Goal: Task Accomplishment & Management: Manage account settings

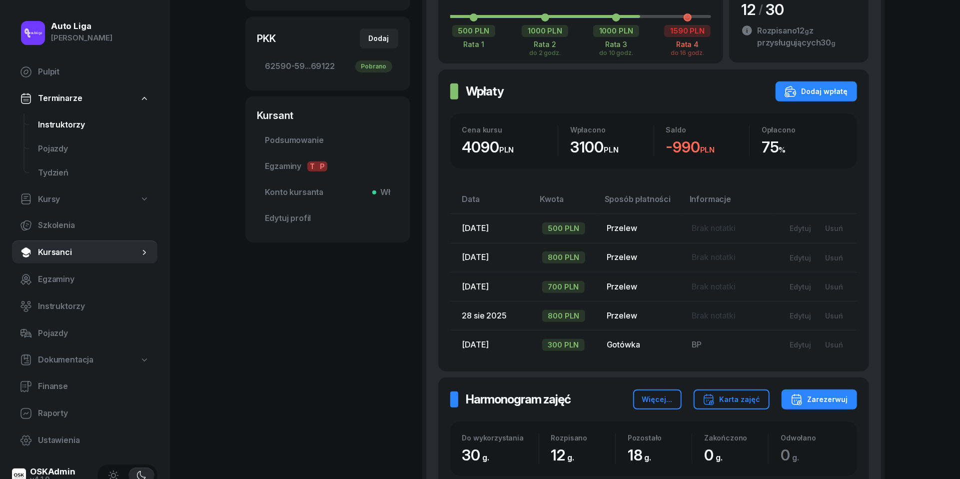
scroll to position [247, 0]
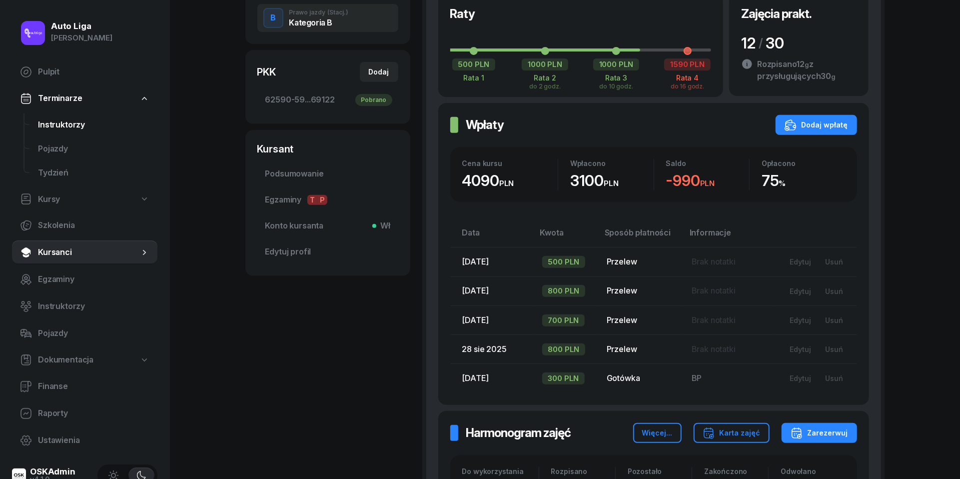
click at [72, 124] on span "Instruktorzy" at bounding box center [93, 124] width 111 height 13
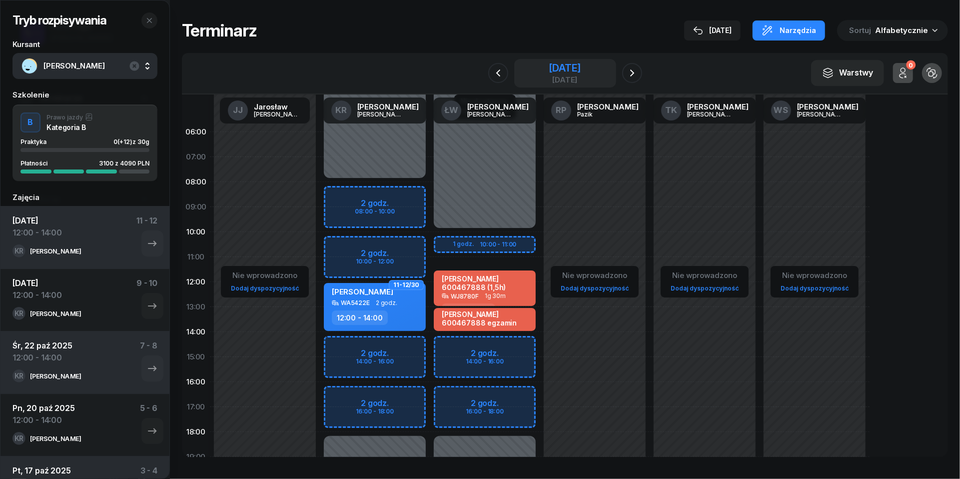
click at [556, 63] on div "[DATE]" at bounding box center [565, 68] width 32 height 10
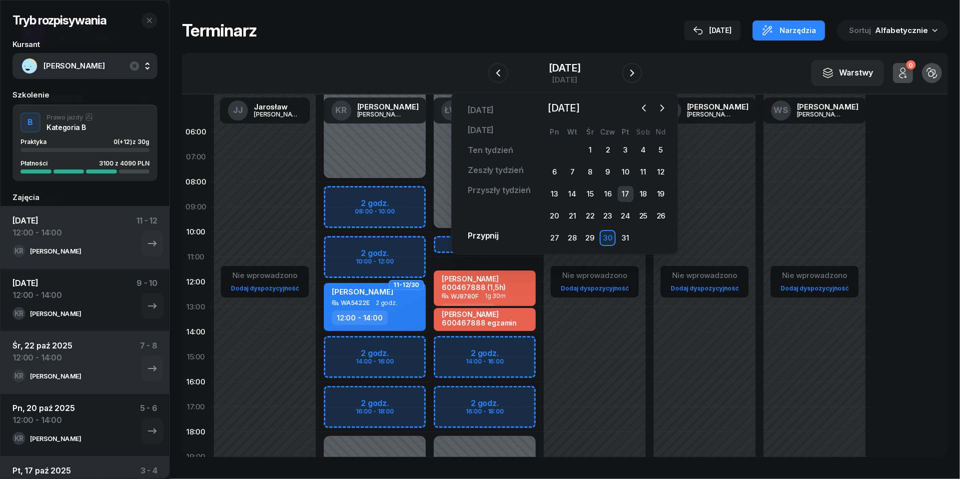
click at [629, 193] on div "17" at bounding box center [626, 194] width 16 height 16
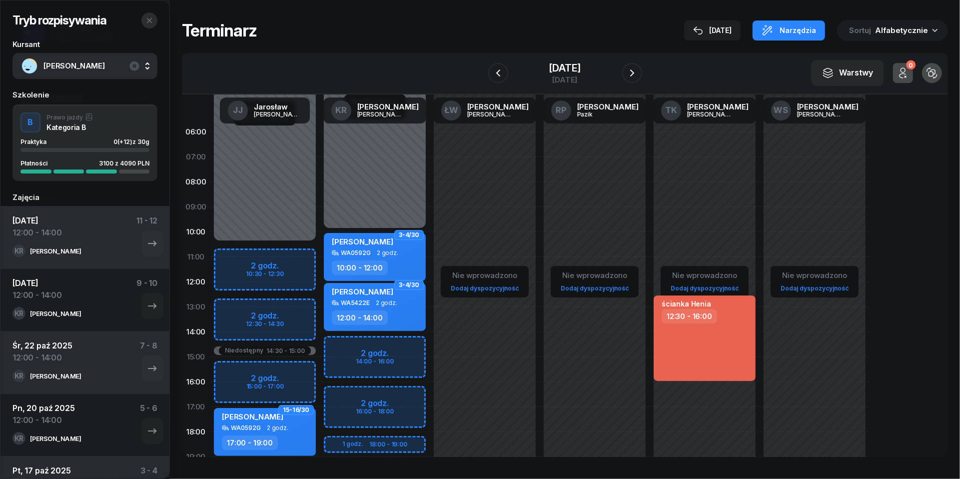
click at [152, 21] on icon "button" at bounding box center [149, 20] width 8 height 8
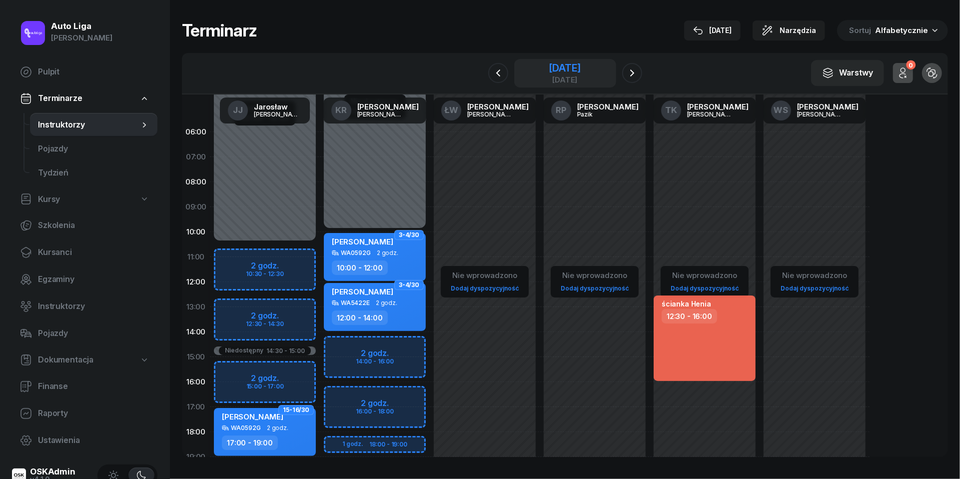
click at [556, 81] on div "[DATE]" at bounding box center [565, 79] width 32 height 7
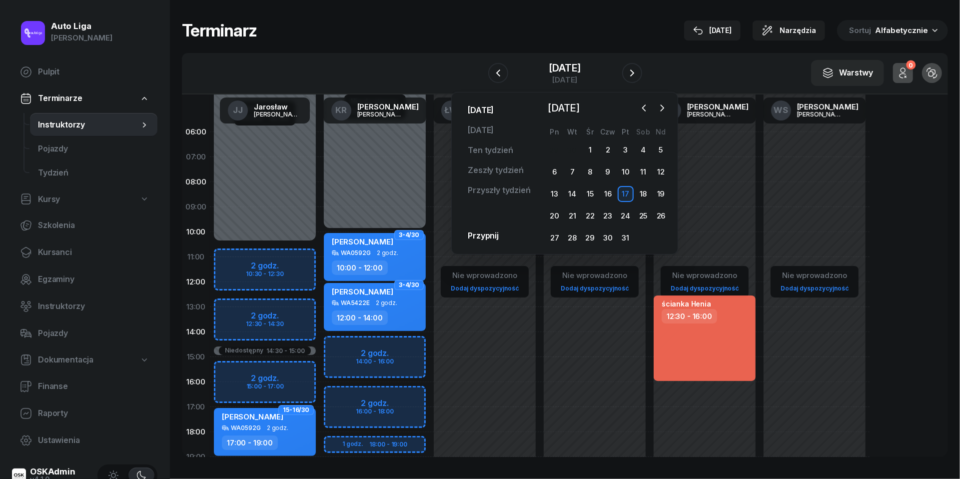
click at [490, 110] on link "[DATE]" at bounding box center [481, 110] width 42 height 20
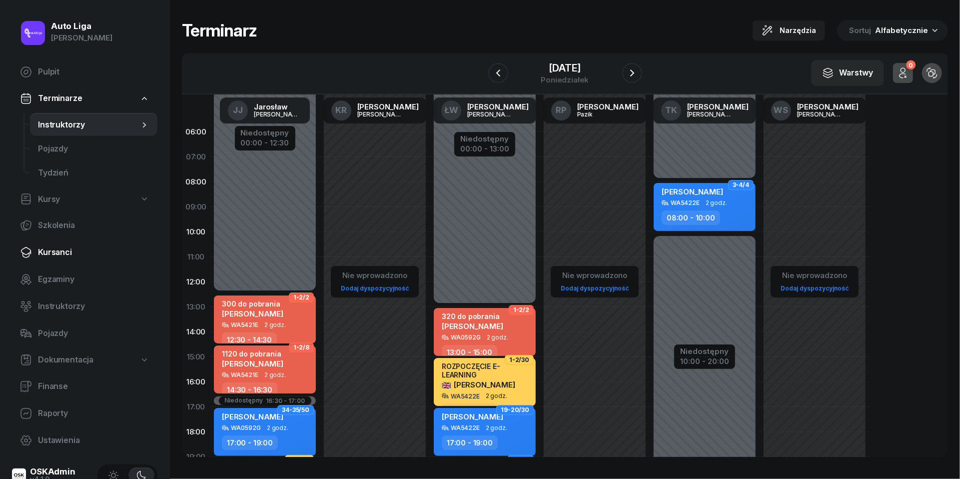
click at [76, 252] on span "Kursanci" at bounding box center [93, 252] width 111 height 13
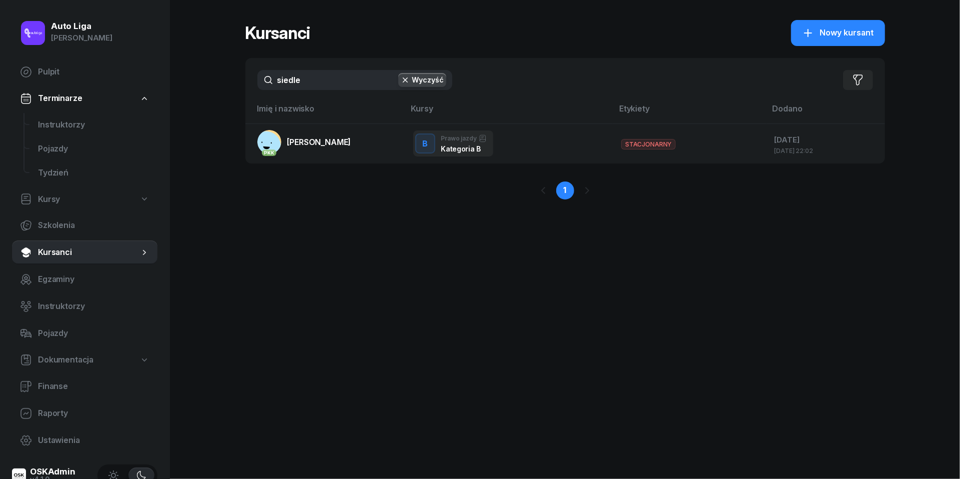
click at [308, 77] on input "siedle" at bounding box center [354, 80] width 195 height 20
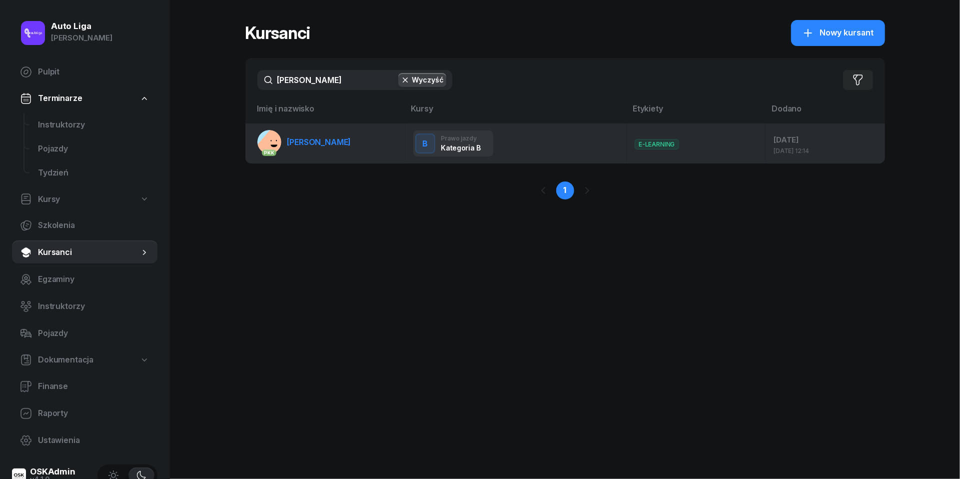
type input "[PERSON_NAME]"
click at [300, 142] on span "[PERSON_NAME]" at bounding box center [319, 142] width 64 height 10
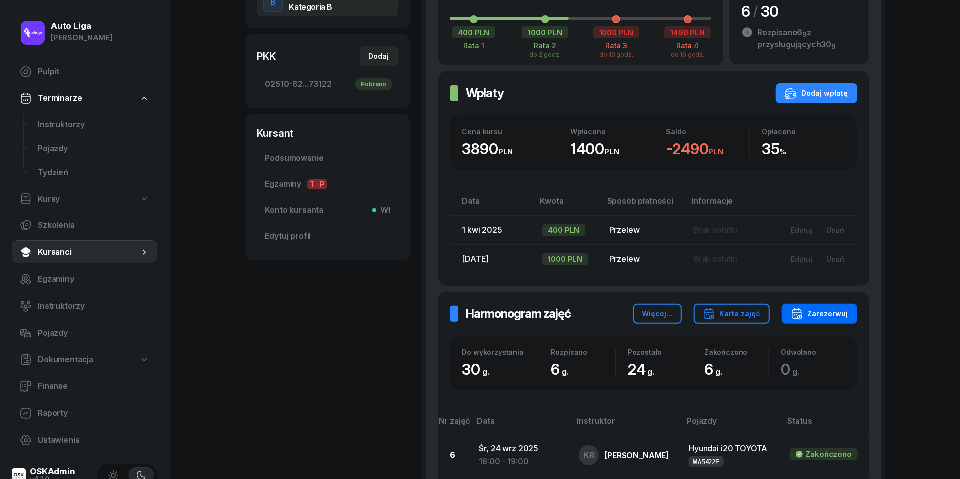
scroll to position [272, 0]
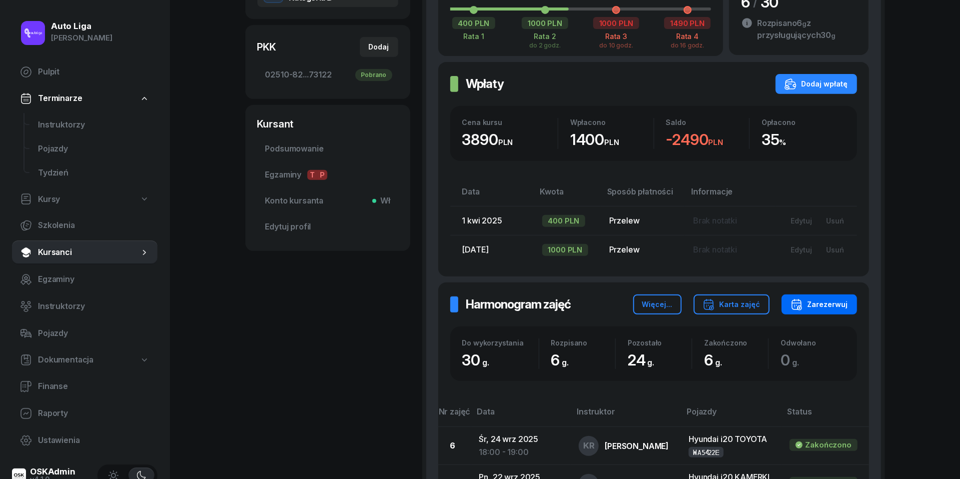
click at [822, 301] on div "Zarezerwuj" at bounding box center [819, 304] width 57 height 12
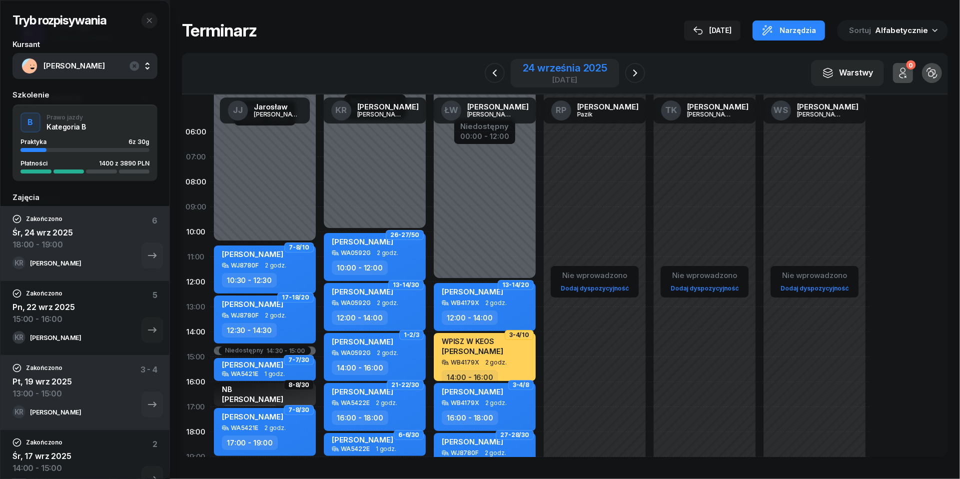
click at [560, 80] on div "[DATE]" at bounding box center [565, 79] width 84 height 7
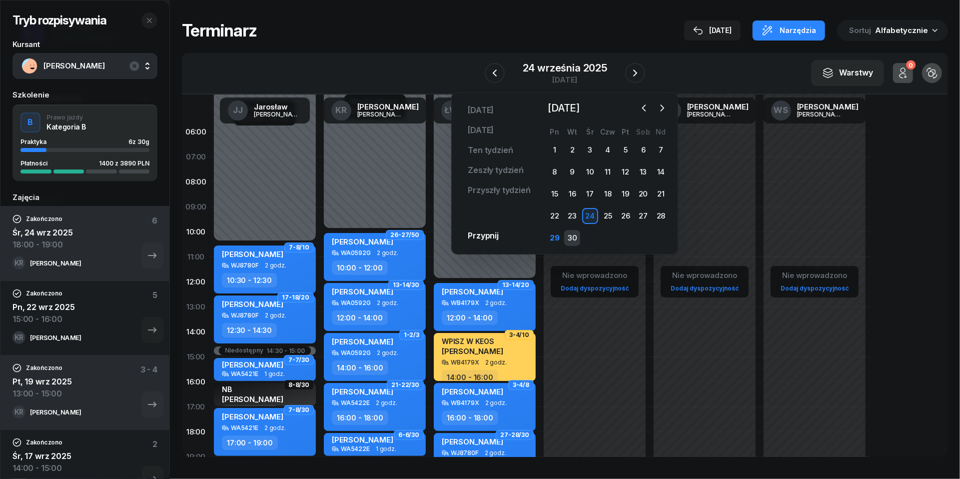
click at [578, 236] on div "30" at bounding box center [572, 238] width 16 height 16
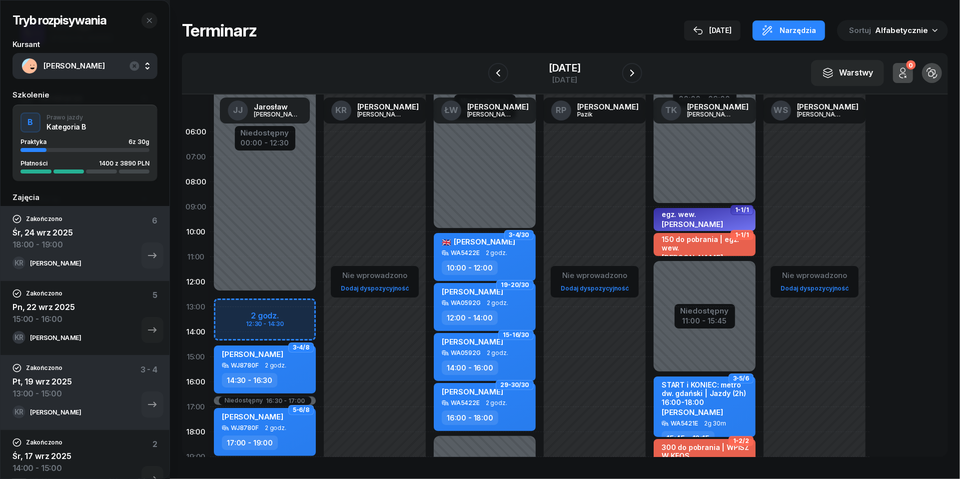
scroll to position [137, 0]
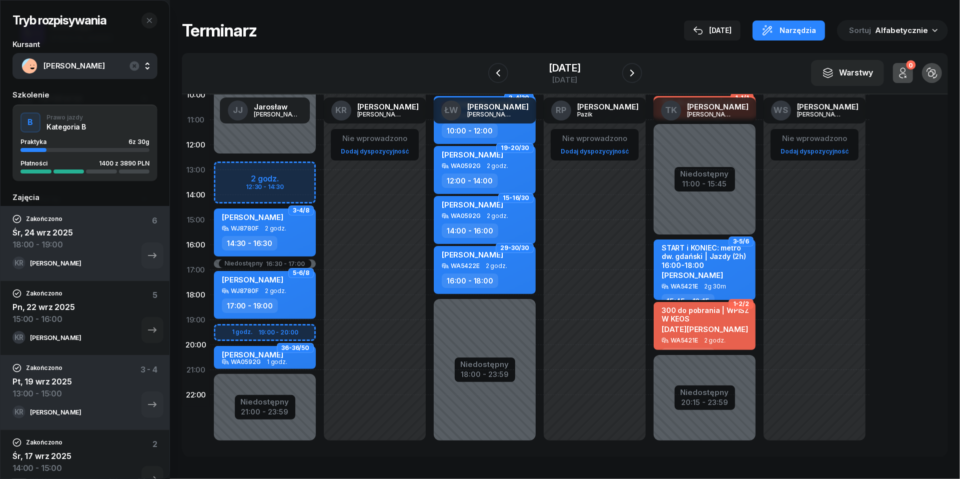
click at [240, 176] on div "Niedostępny 00:00 - 12:30 Niedostępny 21:00 - 23:59 Niedostępny 16:30 - 17:00 2…" at bounding box center [265, 220] width 110 height 475
select select "13"
select select "14"
select select "30"
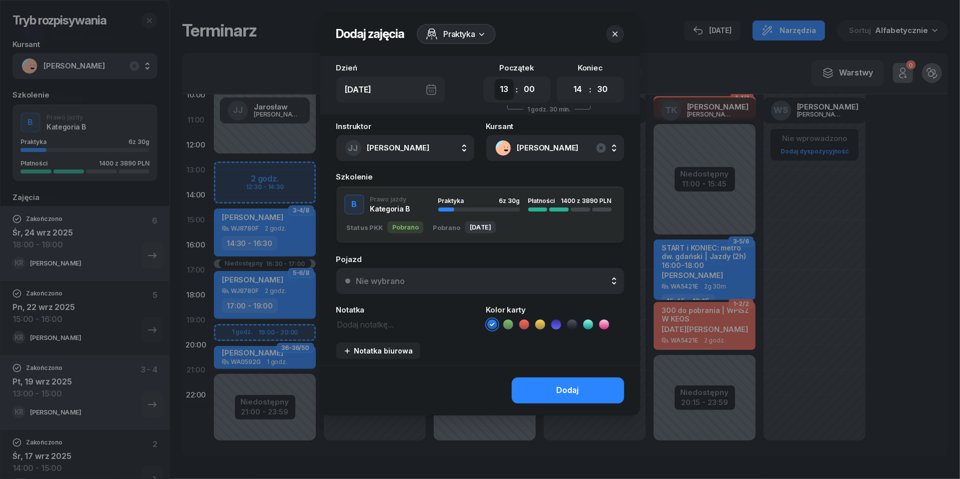
select select "12"
select select "30"
click at [544, 279] on div "Nie wybrano" at bounding box center [485, 281] width 259 height 8
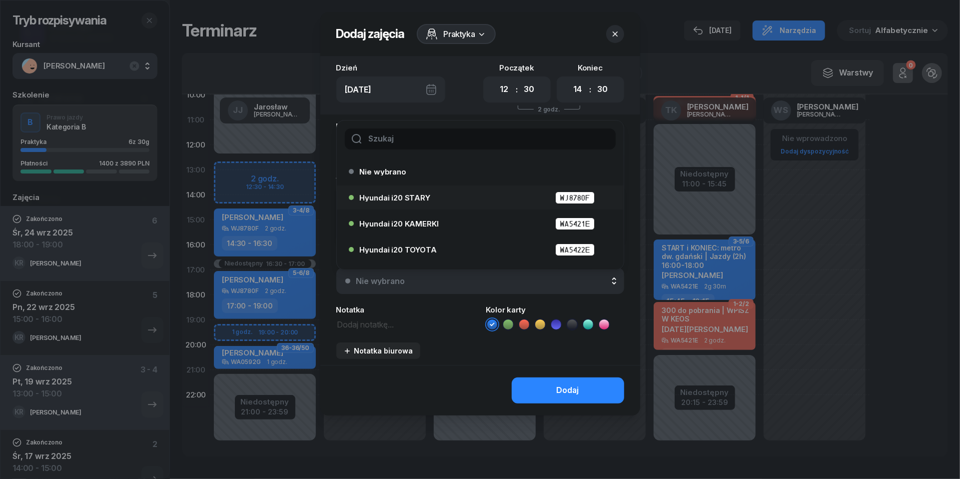
click at [423, 195] on span "Hyundai i20 STARY" at bounding box center [395, 197] width 70 height 7
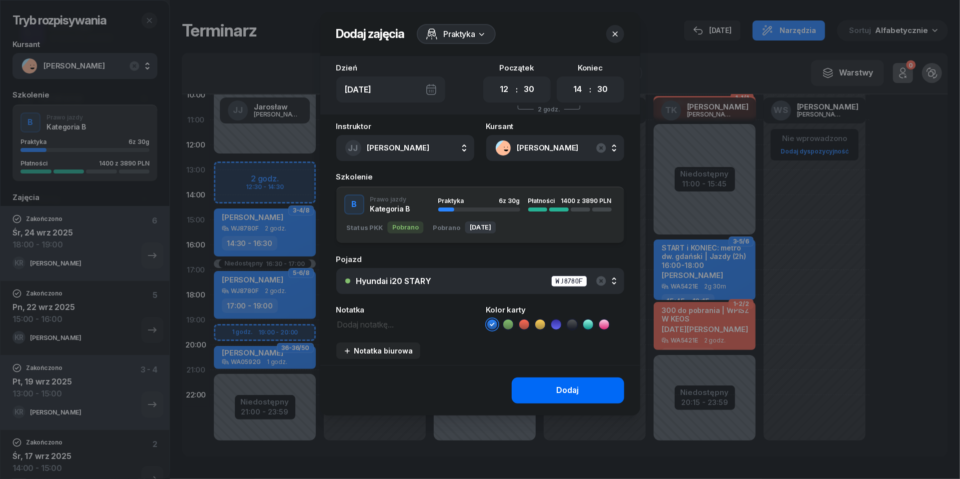
click at [540, 377] on button "Dodaj" at bounding box center [568, 390] width 112 height 26
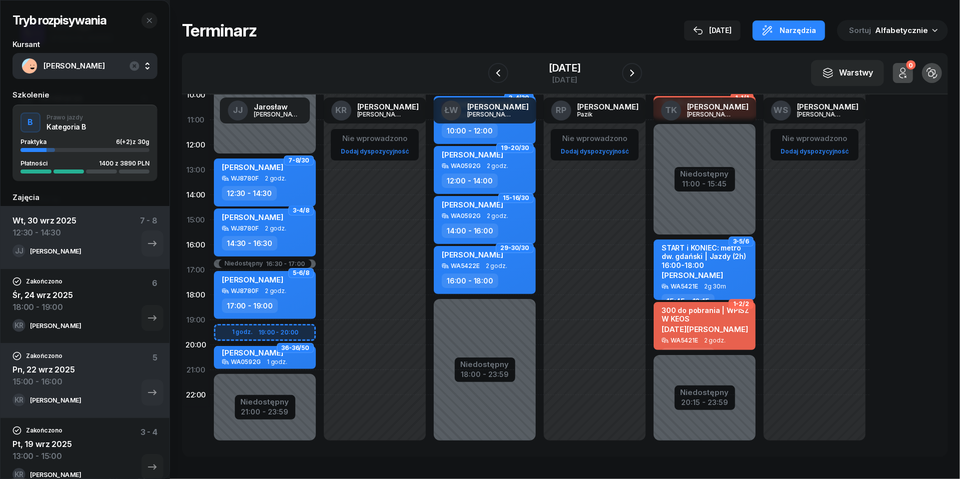
scroll to position [98, 0]
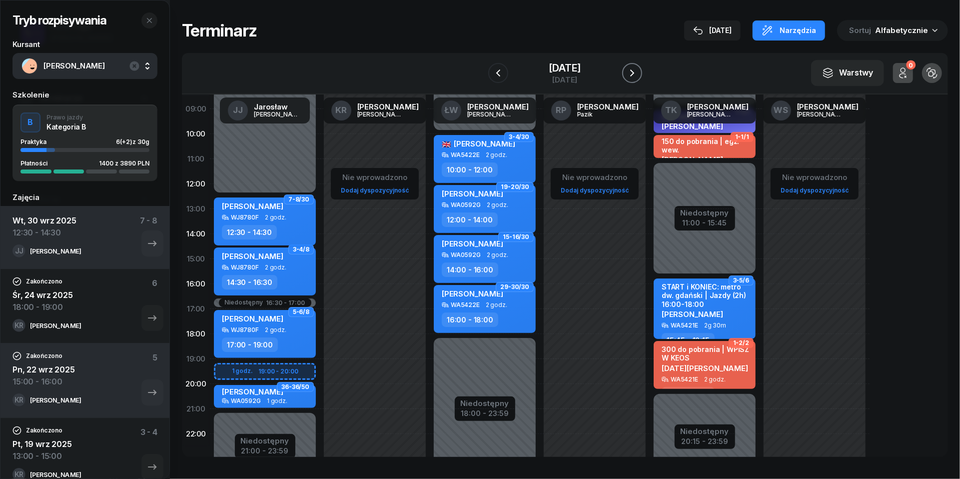
click at [635, 72] on icon "button" at bounding box center [632, 73] width 12 height 12
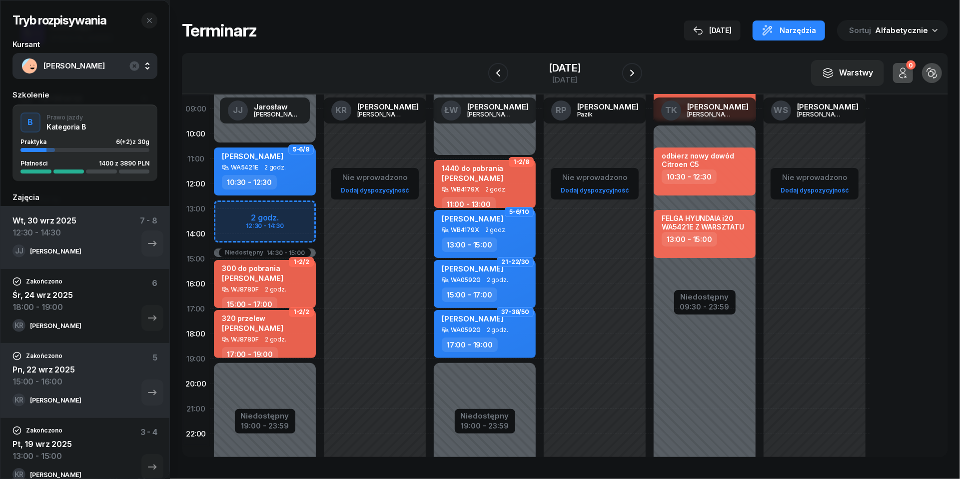
click at [227, 208] on div "Niedostępny 00:00 - 10:30 Niedostępny 19:00 - 23:59 Niedostępny 14:30 - 15:00 2…" at bounding box center [265, 258] width 110 height 475
select select "13"
select select "15"
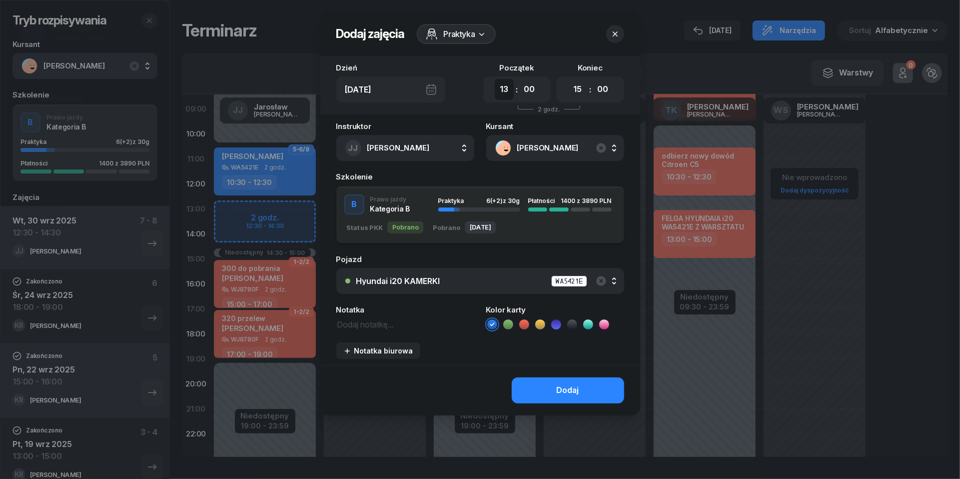
select select "12"
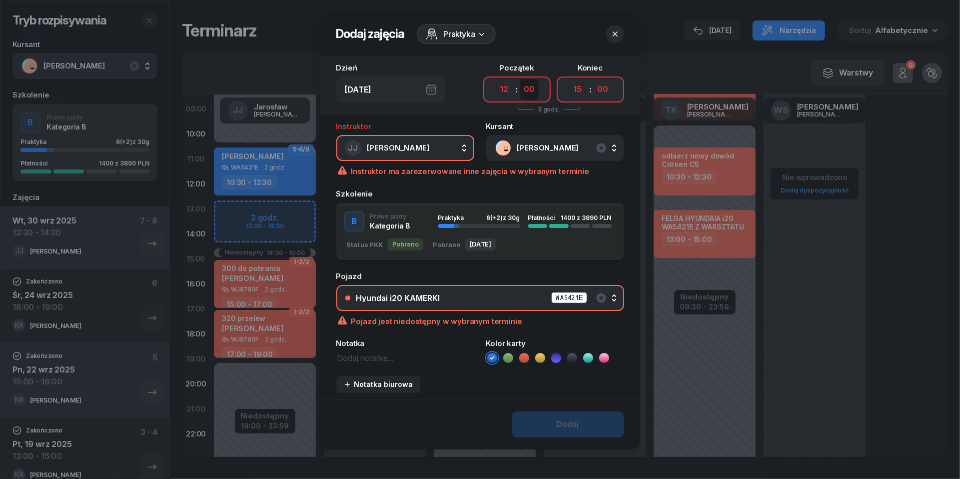
select select "30"
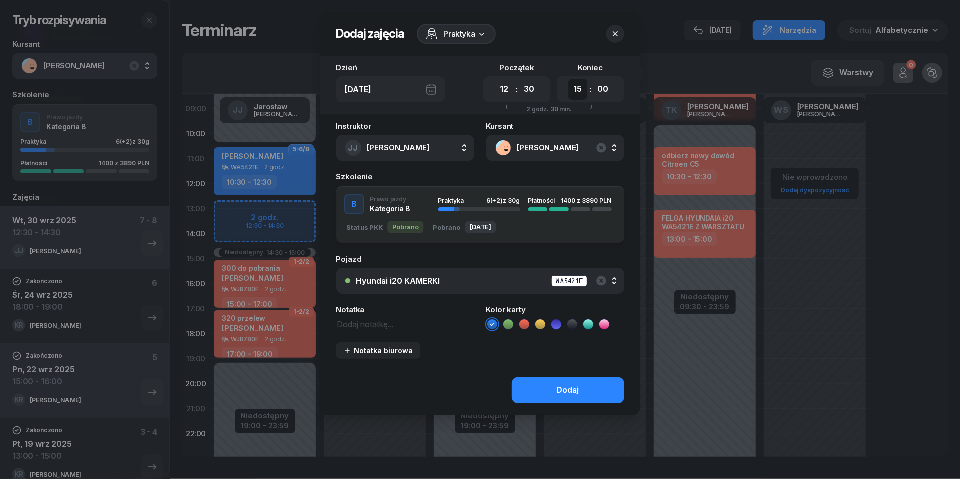
select select "14"
select select "30"
click at [572, 388] on div "Dodaj" at bounding box center [568, 390] width 22 height 13
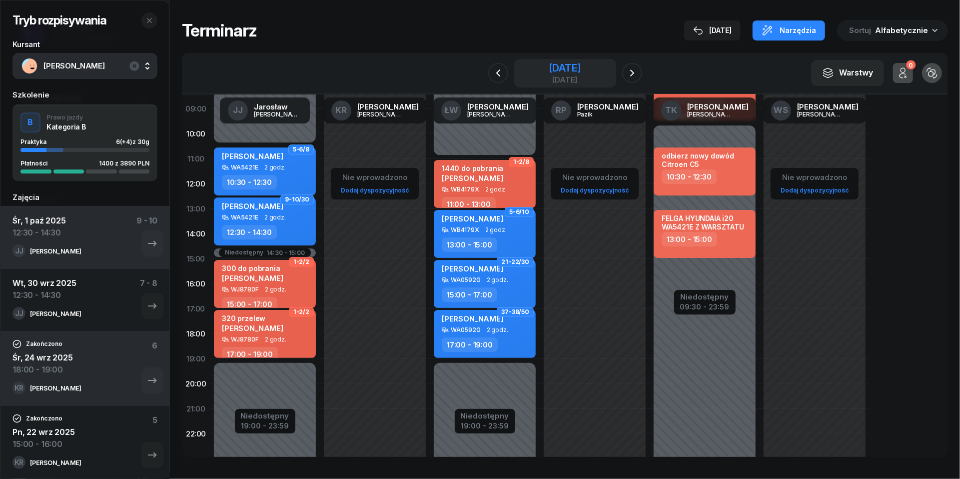
click at [552, 72] on div "[DATE]" at bounding box center [565, 68] width 32 height 10
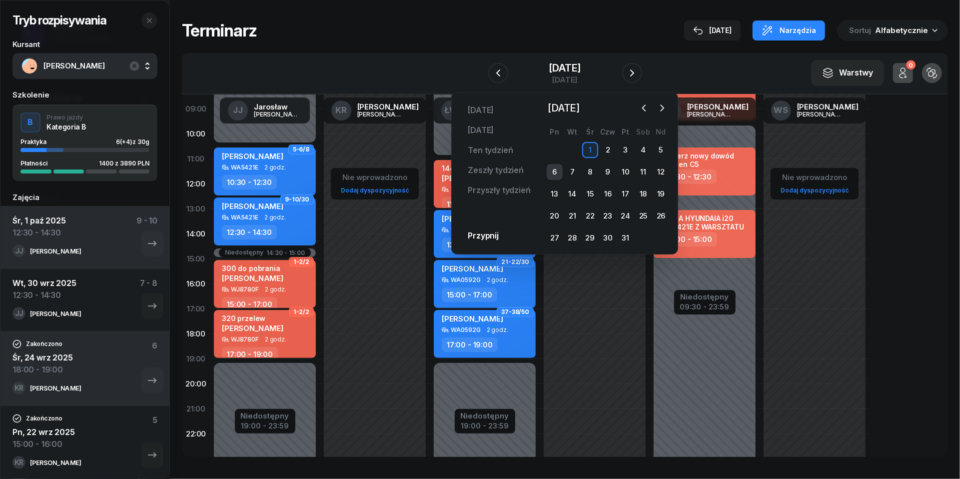
click at [554, 167] on div "6" at bounding box center [555, 172] width 16 height 16
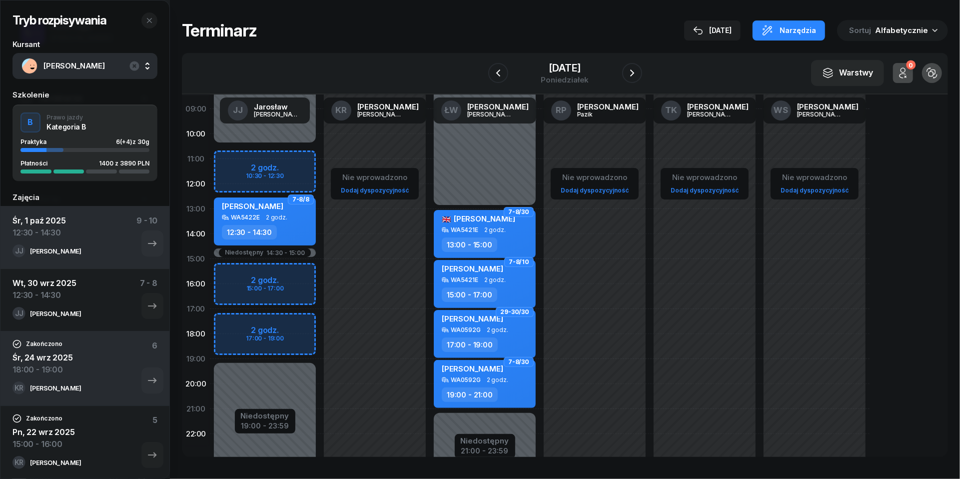
click at [226, 156] on div "Niedostępny 00:00 - 10:30 Niedostępny 19:00 - 23:59 Niedostępny 14:30 - 15:00 2…" at bounding box center [265, 258] width 110 height 475
select select "10"
select select "12"
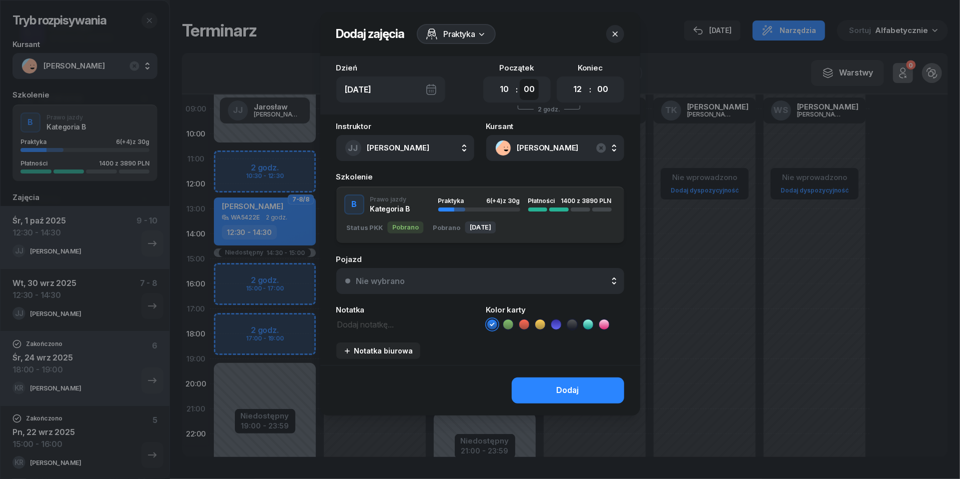
select select "30"
click at [479, 279] on div "Nie wybrano" at bounding box center [485, 281] width 259 height 8
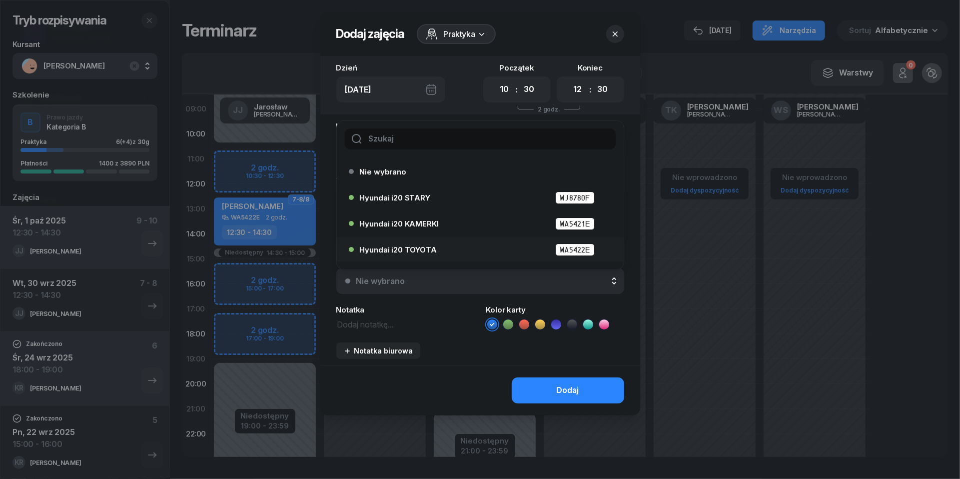
click at [431, 250] on span "Hyundai i20 TOYOTA" at bounding box center [398, 249] width 77 height 7
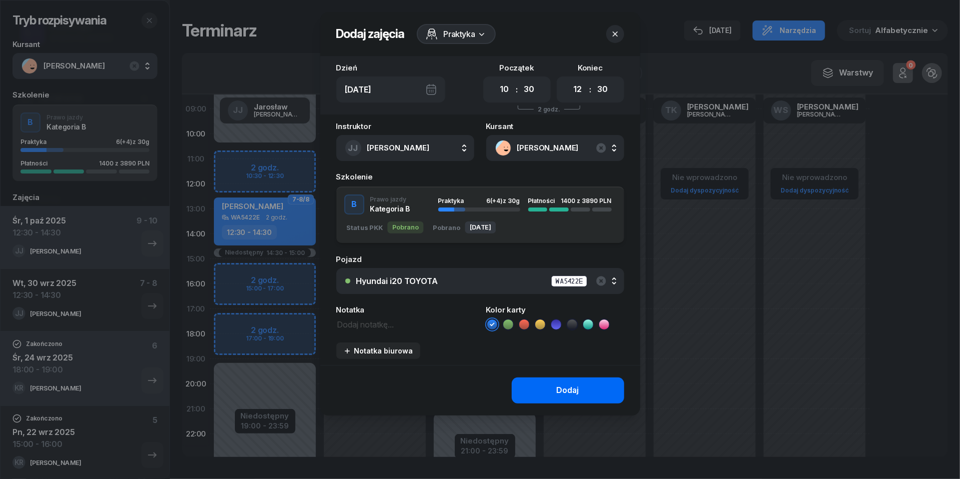
click at [584, 394] on button "Dodaj" at bounding box center [568, 390] width 112 height 26
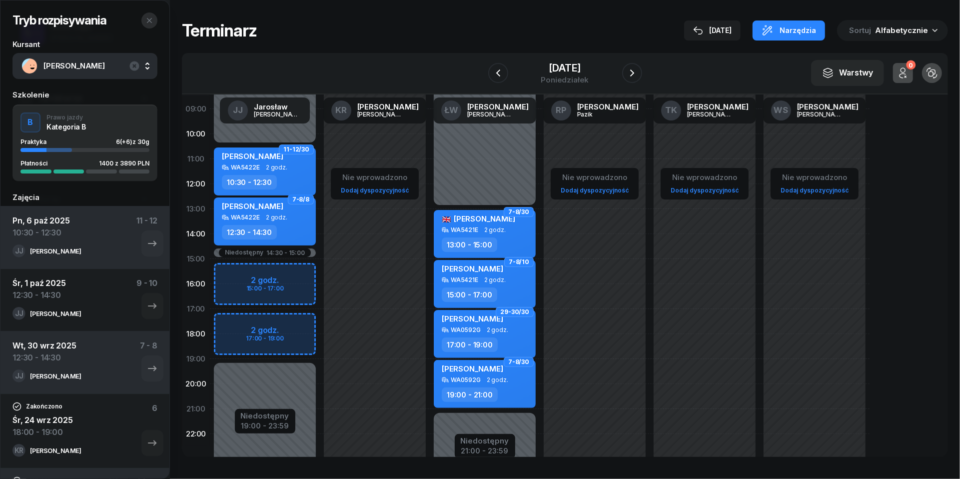
click at [146, 19] on icon "button" at bounding box center [149, 20] width 8 height 8
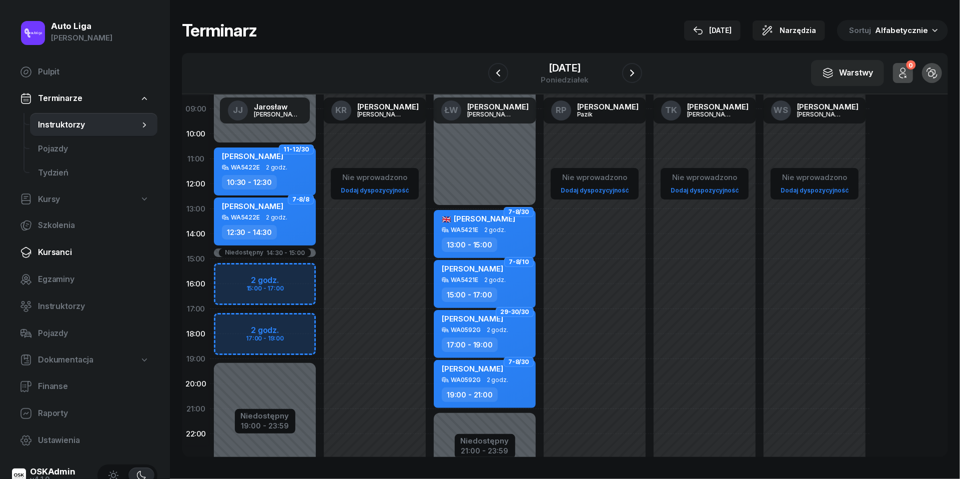
click at [50, 250] on span "Kursanci" at bounding box center [93, 252] width 111 height 13
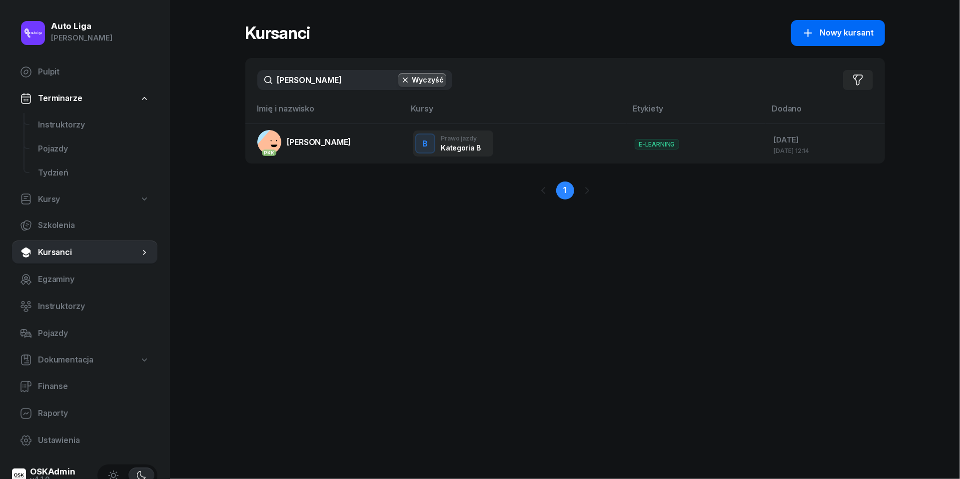
click at [827, 38] on span "Nowy kursant" at bounding box center [847, 32] width 54 height 13
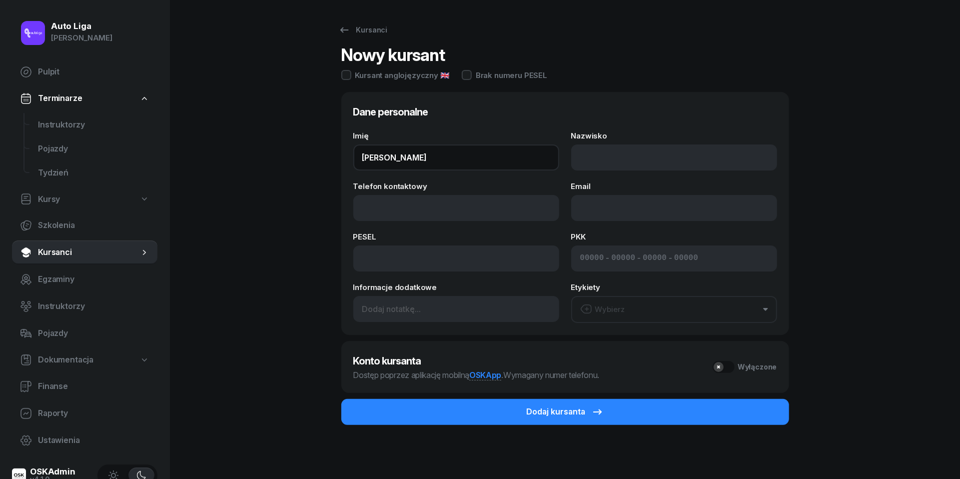
type input "[PERSON_NAME]"
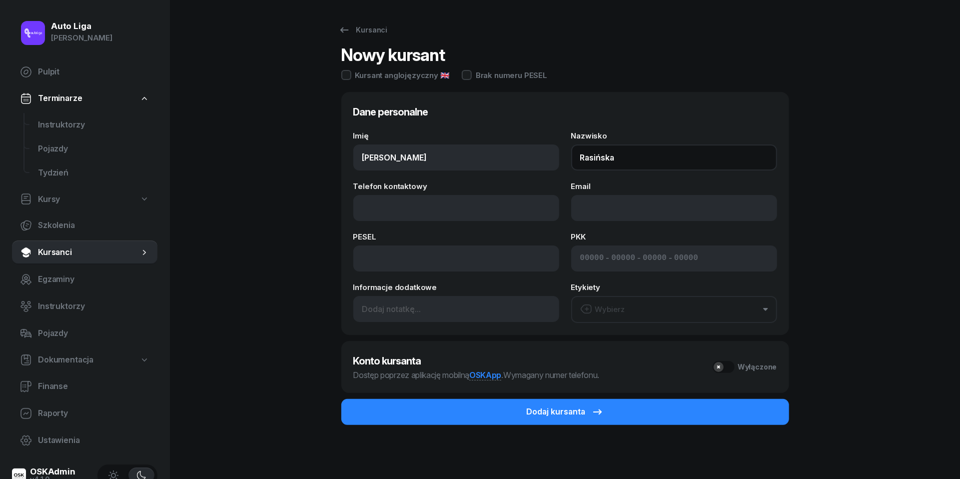
type input "Rasińska"
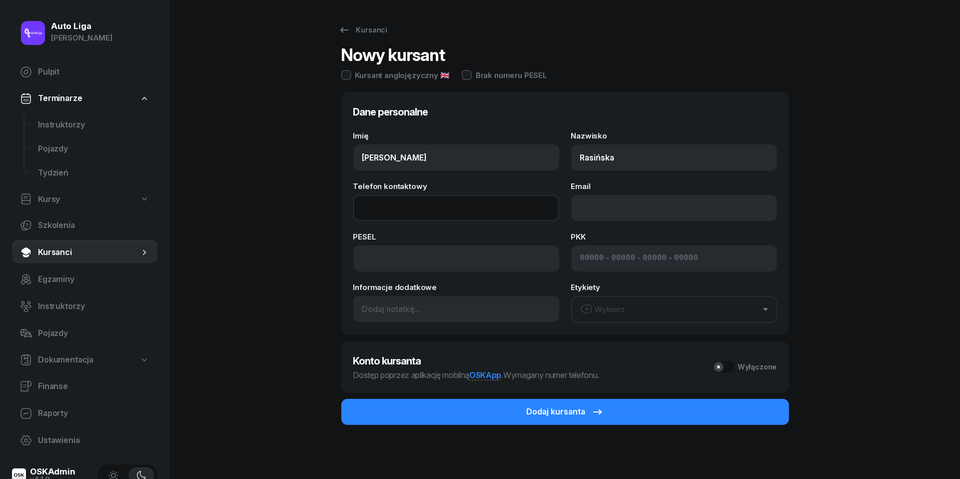
paste input "tel:[PHONE_NUMBER]"
click at [375, 208] on input "tel:[PHONE_NUMBER]" at bounding box center [456, 208] width 206 height 26
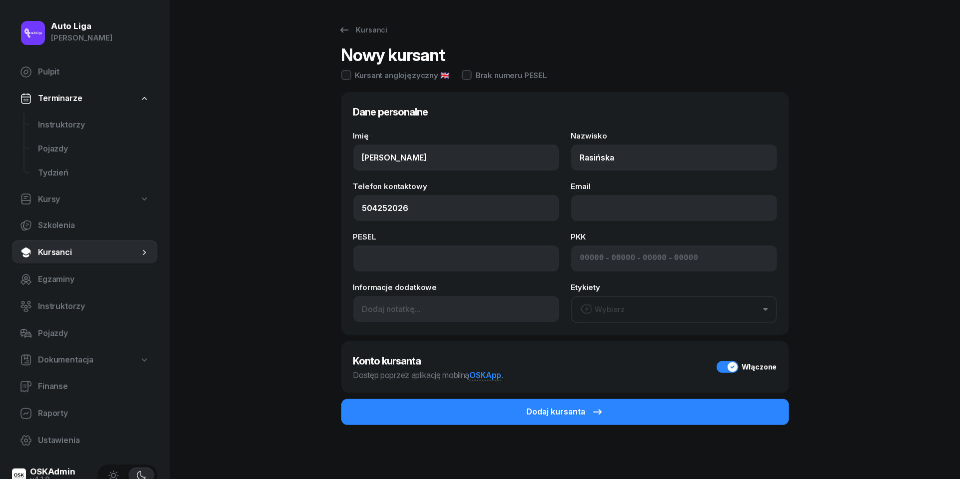
type input "504 252 026"
paste input "mailto:[PERSON_NAME][EMAIL_ADDRESS][DOMAIN_NAME]"
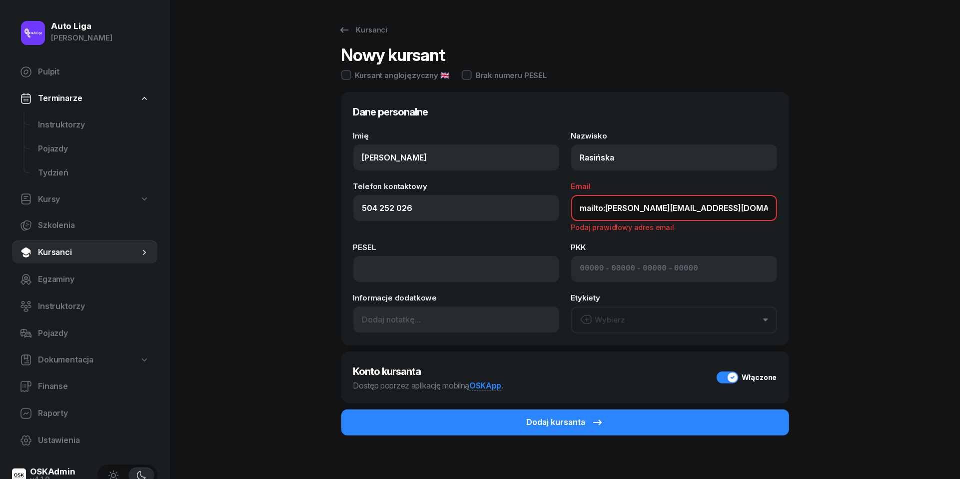
click at [608, 208] on input "mailto:[PERSON_NAME][EMAIL_ADDRESS][DOMAIN_NAME]" at bounding box center [674, 208] width 206 height 26
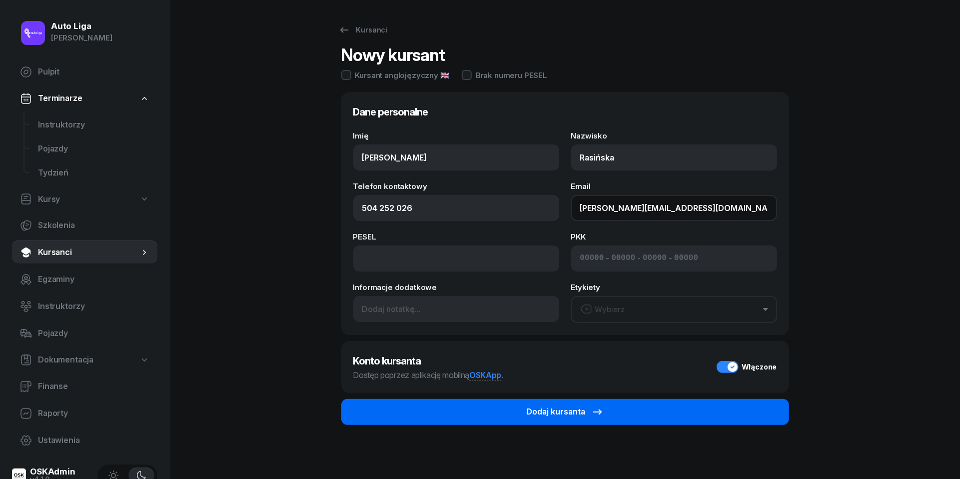
type input "[PERSON_NAME][EMAIL_ADDRESS][DOMAIN_NAME]"
click at [606, 414] on button "Dodaj kursanta" at bounding box center [565, 412] width 448 height 26
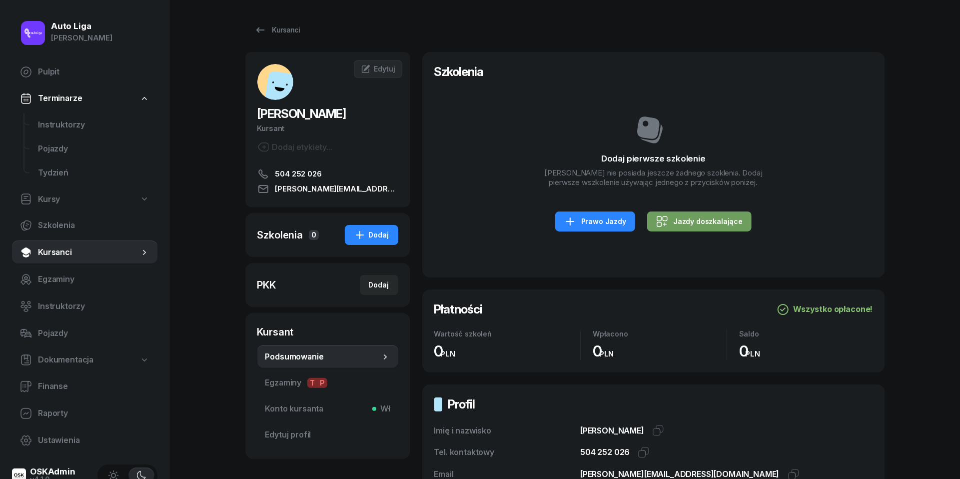
click at [694, 218] on div "Jazdy doszkalające" at bounding box center [699, 221] width 86 height 12
select select "B"
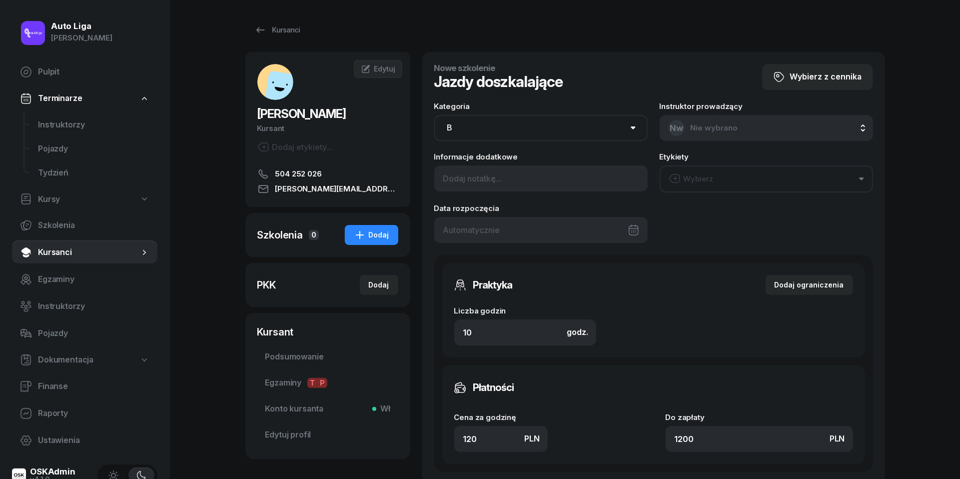
click at [556, 230] on div at bounding box center [540, 230] width 213 height 26
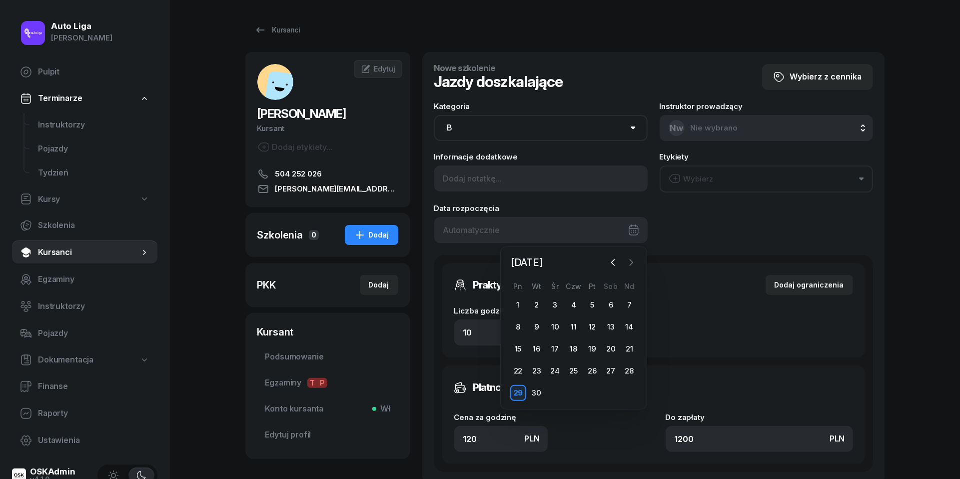
click at [637, 260] on button "button" at bounding box center [631, 262] width 15 height 15
click at [610, 304] on div "4" at bounding box center [611, 305] width 16 height 16
type input "[DATE]"
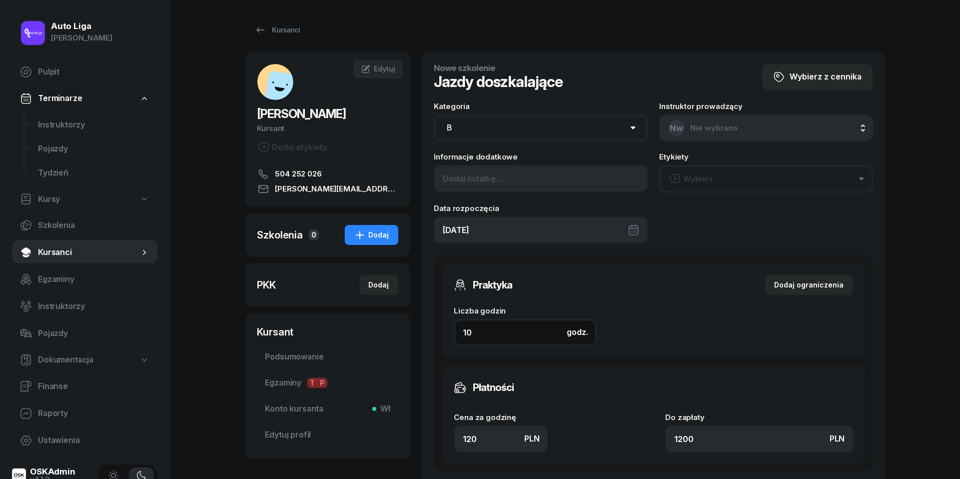
click at [494, 336] on input "10" at bounding box center [525, 332] width 142 height 26
type input "8"
type input "960"
type input "8"
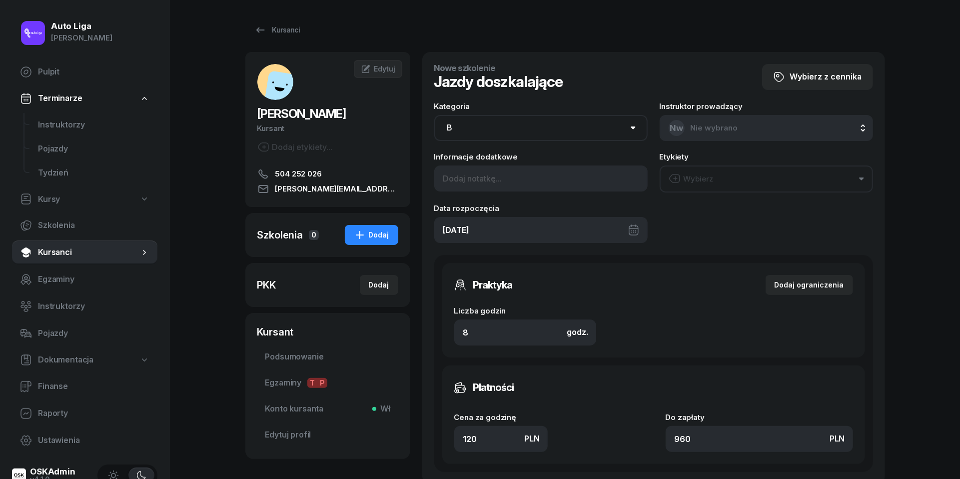
click at [718, 177] on button "Wybierz" at bounding box center [766, 178] width 213 height 27
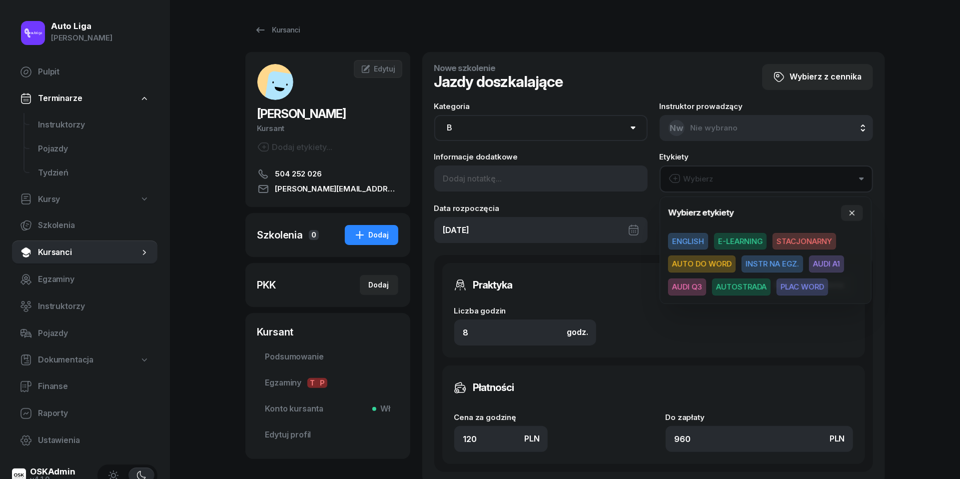
click at [822, 264] on span "AUDI A1" at bounding box center [826, 263] width 35 height 17
click at [693, 438] on input "960" at bounding box center [759, 438] width 187 height 26
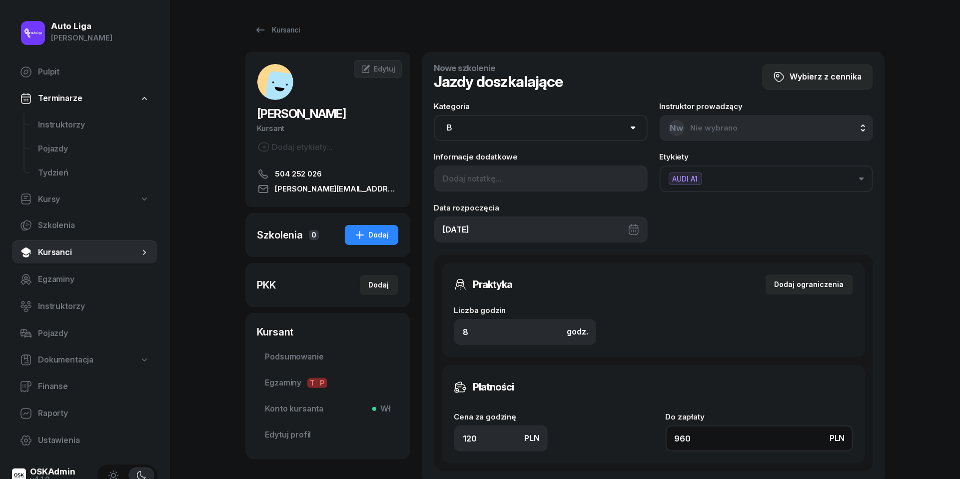
click at [693, 438] on input "960" at bounding box center [759, 438] width 187 height 26
type input "0.13"
type input "1"
type input "1.50"
type input "12"
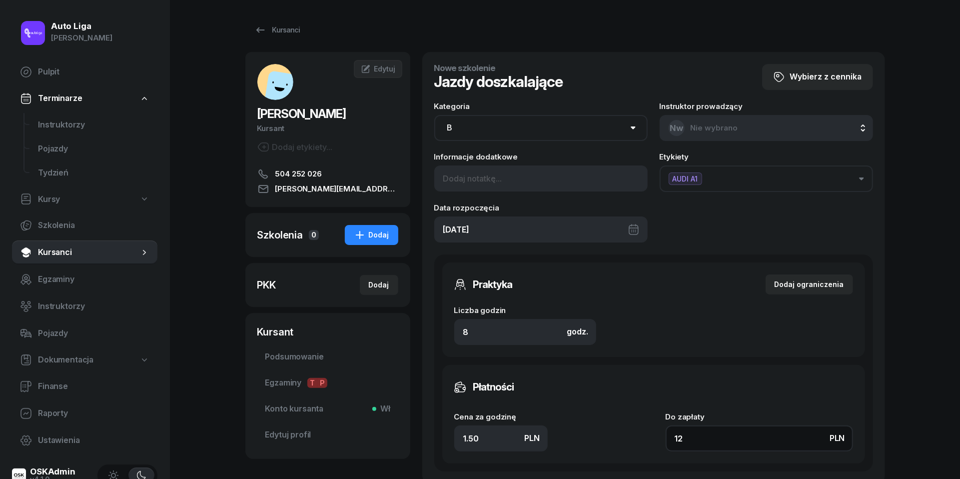
type input "16"
type input "128"
type input "160"
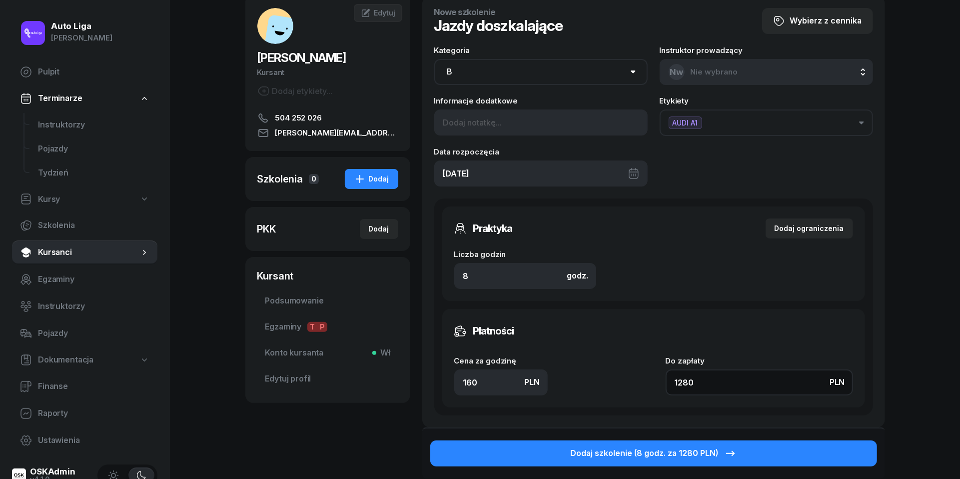
scroll to position [58, 0]
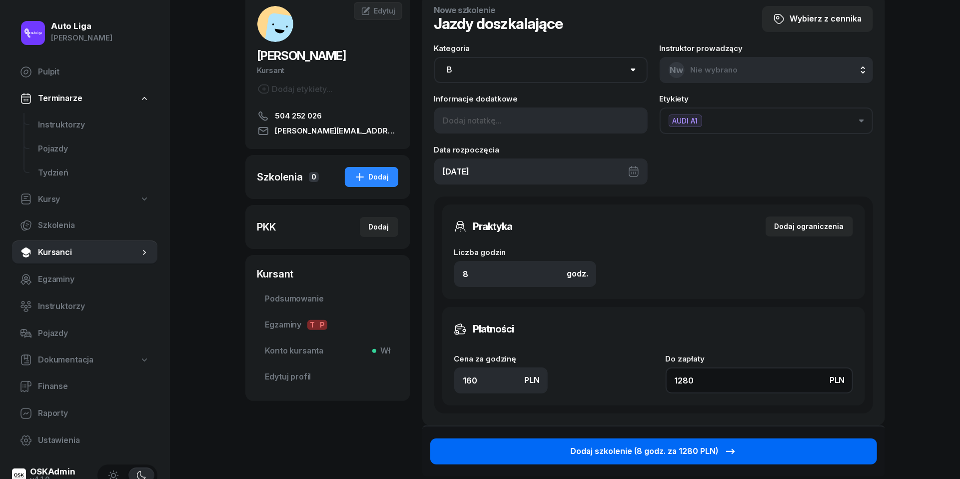
type input "1280"
click at [647, 452] on div "Dodaj szkolenie (8 godz. za 1280 PLN)" at bounding box center [654, 451] width 166 height 13
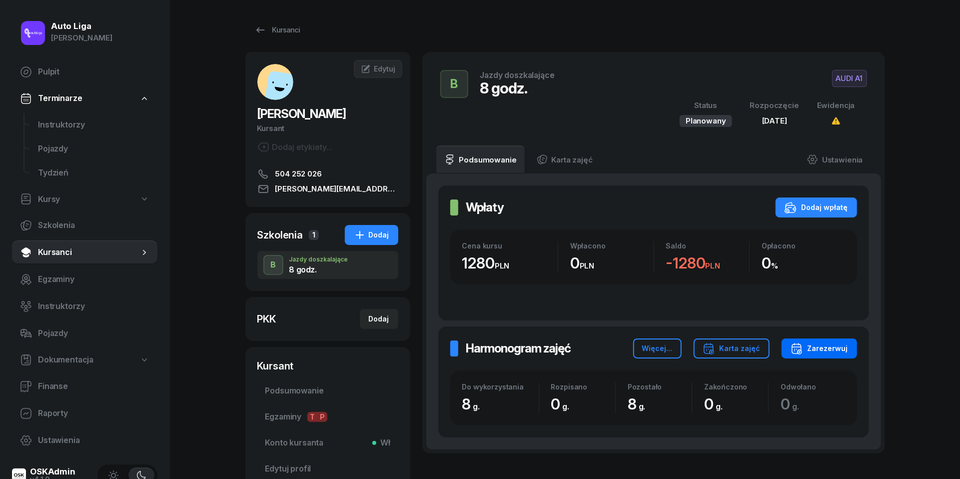
click at [833, 350] on div "Zarezerwuj" at bounding box center [819, 348] width 57 height 12
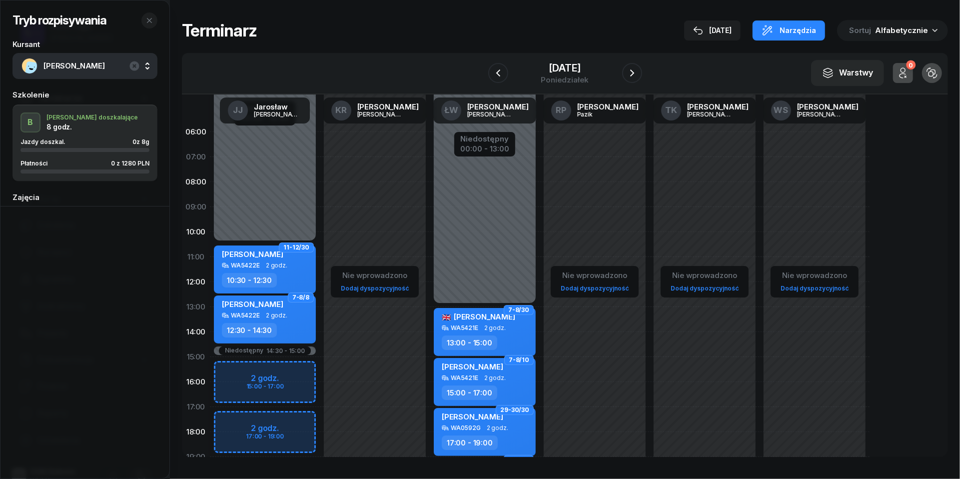
click at [488, 80] on div at bounding box center [498, 73] width 20 height 20
click at [492, 74] on icon "button" at bounding box center [498, 73] width 12 height 12
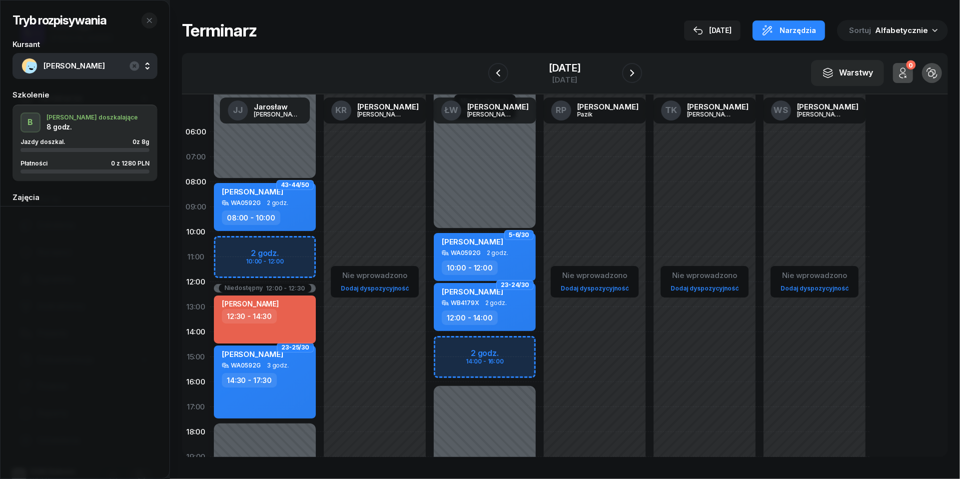
click at [286, 306] on div "[PERSON_NAME]" at bounding box center [266, 303] width 88 height 9
select select "12"
select select "30"
select select "14"
select select "30"
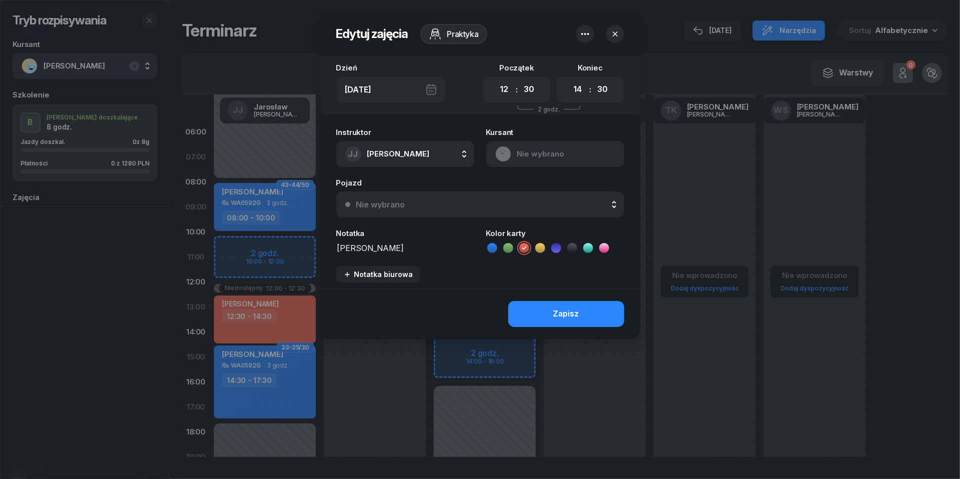
click at [586, 35] on icon "button" at bounding box center [585, 34] width 12 height 12
click at [587, 67] on link "Usuń" at bounding box center [580, 64] width 131 height 25
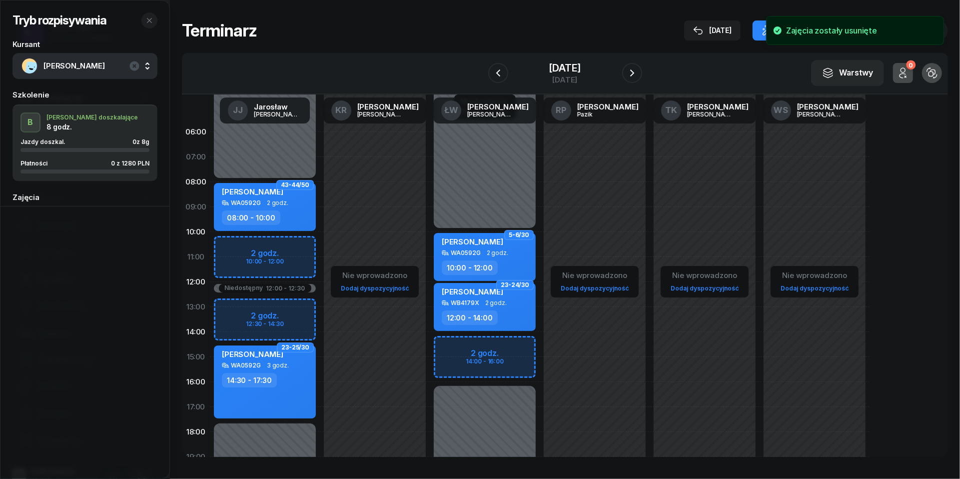
click at [234, 308] on div "Niedostępny 00:00 - 08:00 Niedostępny 17:30 - 23:59 Niedostępny 12:00 - 12:30 4…" at bounding box center [265, 356] width 110 height 475
select select "13"
select select "14"
select select "30"
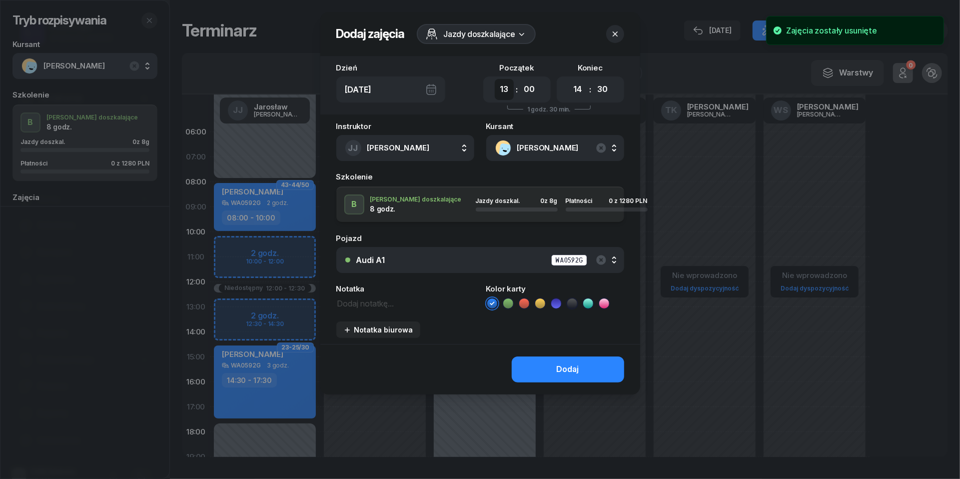
select select "12"
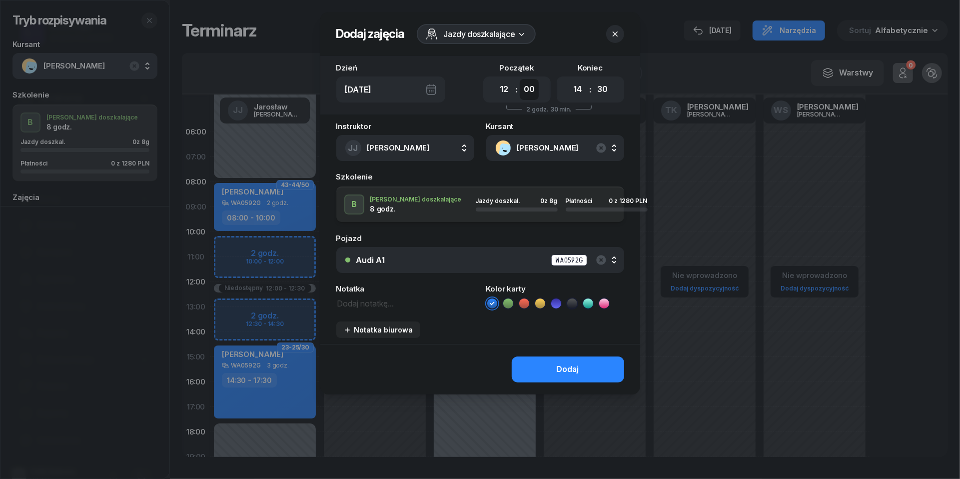
select select "30"
click at [360, 303] on textarea at bounding box center [405, 302] width 138 height 12
type textarea "1280 przelew"
click at [528, 302] on icon at bounding box center [524, 303] width 10 height 10
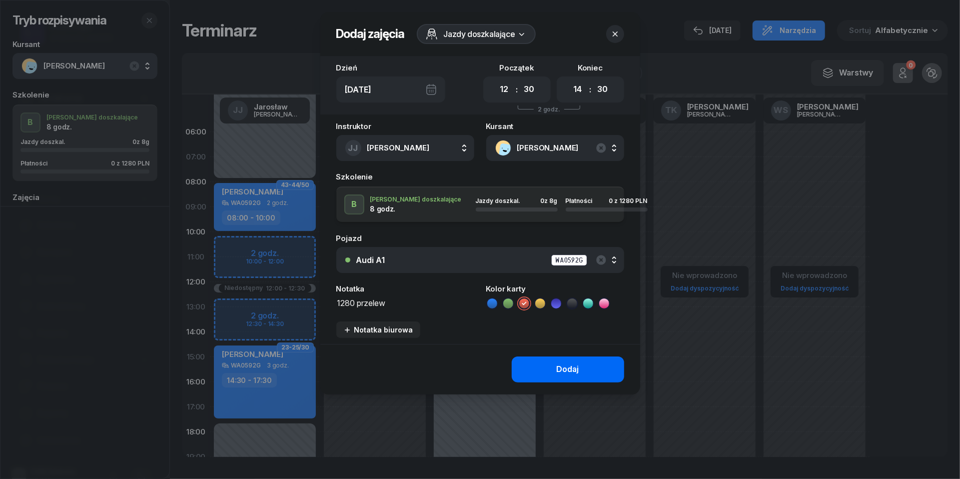
click at [545, 368] on button "Dodaj" at bounding box center [568, 369] width 112 height 26
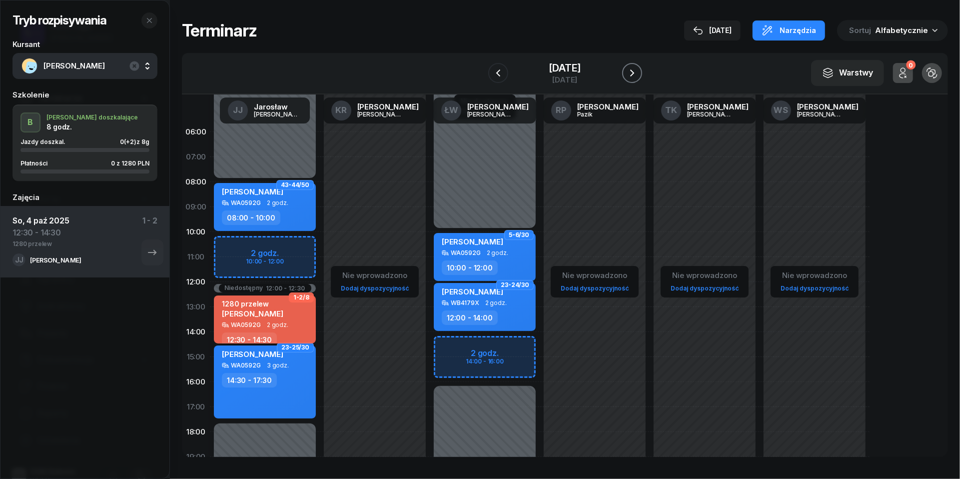
click at [638, 70] on icon "button" at bounding box center [632, 73] width 12 height 12
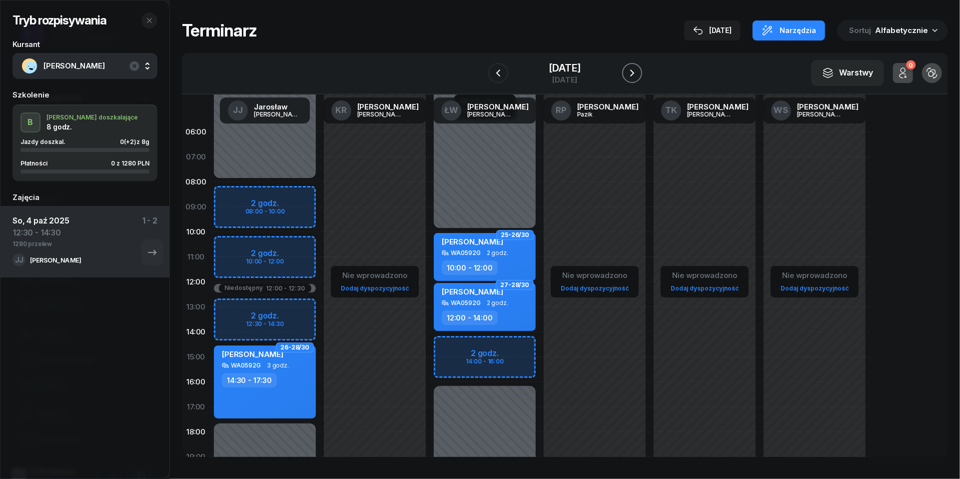
click at [638, 70] on icon "button" at bounding box center [632, 73] width 12 height 12
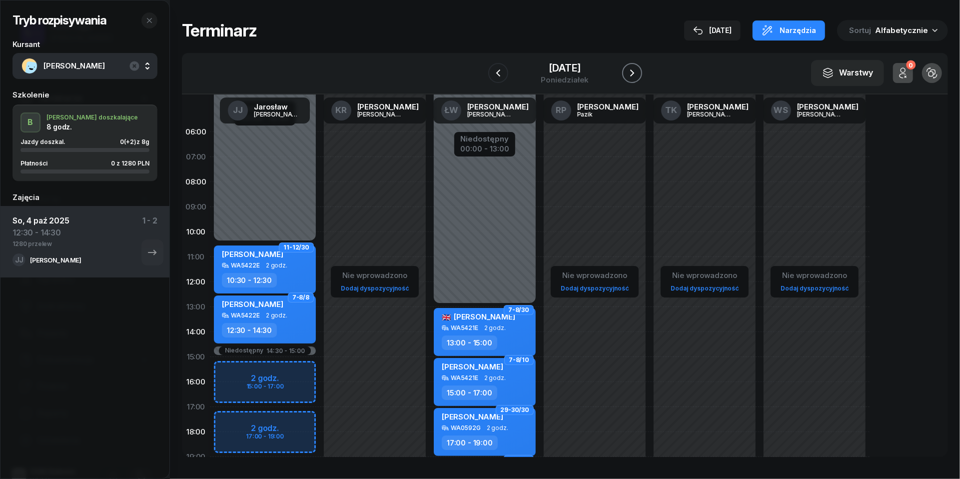
click at [638, 70] on icon "button" at bounding box center [632, 73] width 12 height 12
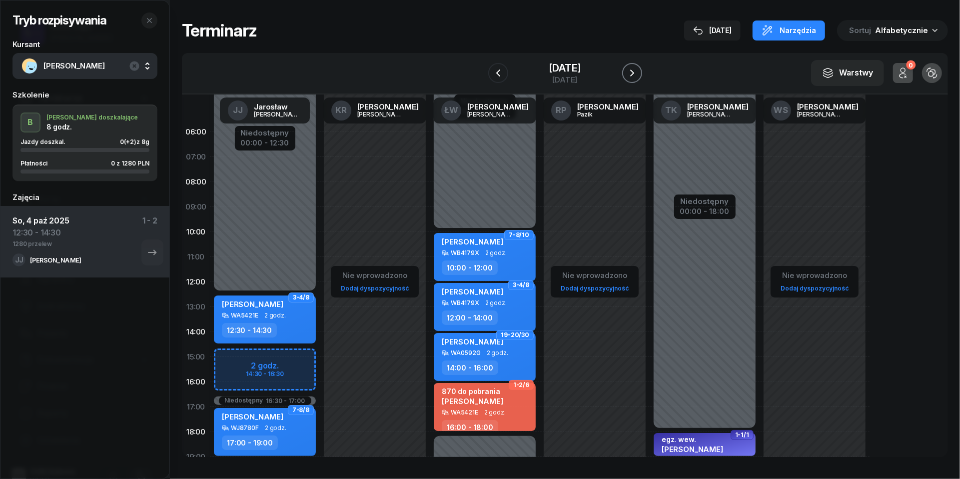
click at [638, 70] on icon "button" at bounding box center [632, 73] width 12 height 12
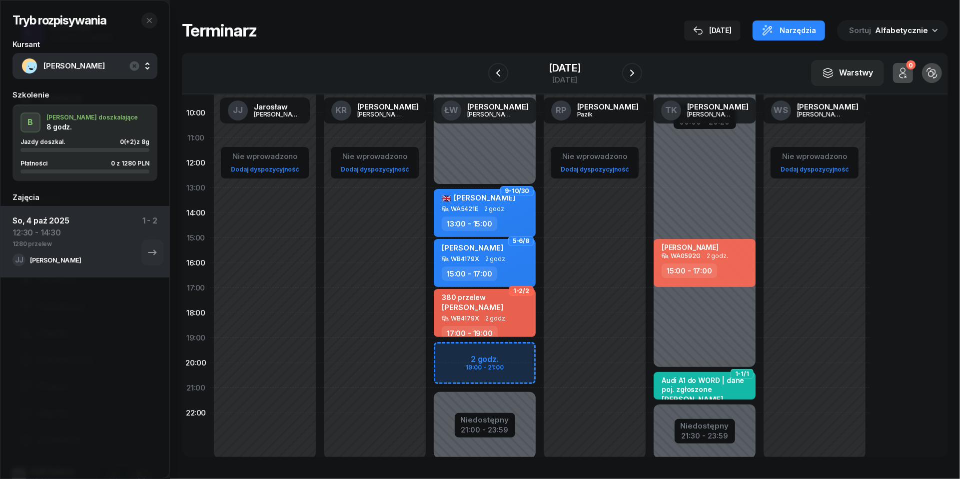
scroll to position [126, 0]
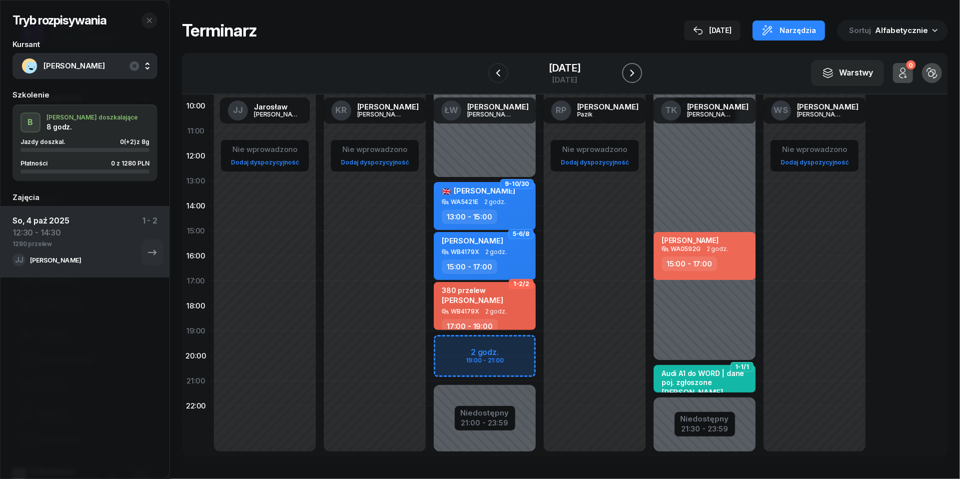
click at [638, 73] on icon "button" at bounding box center [632, 73] width 12 height 12
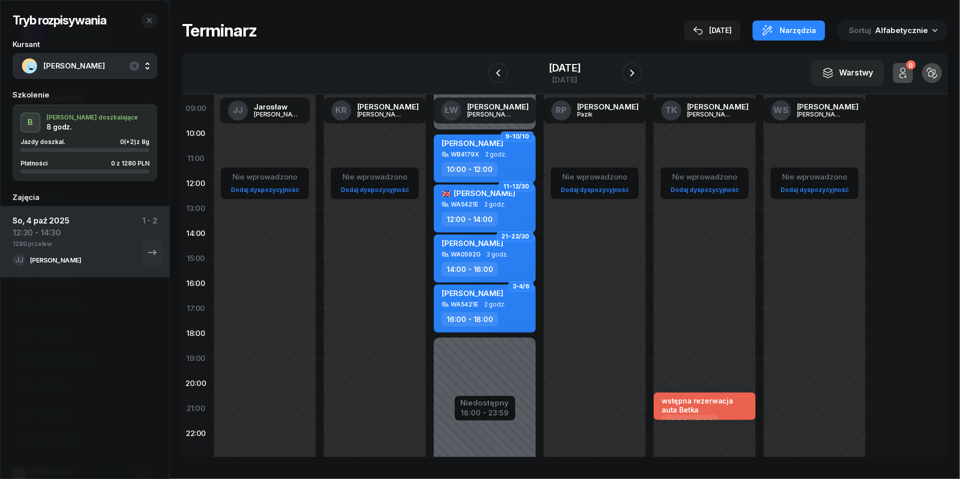
scroll to position [90, 0]
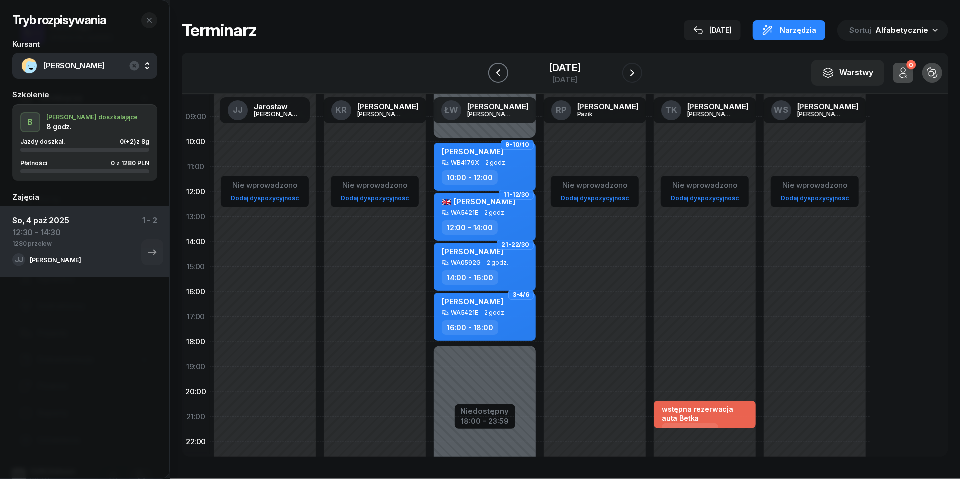
click at [492, 73] on icon "button" at bounding box center [498, 73] width 12 height 12
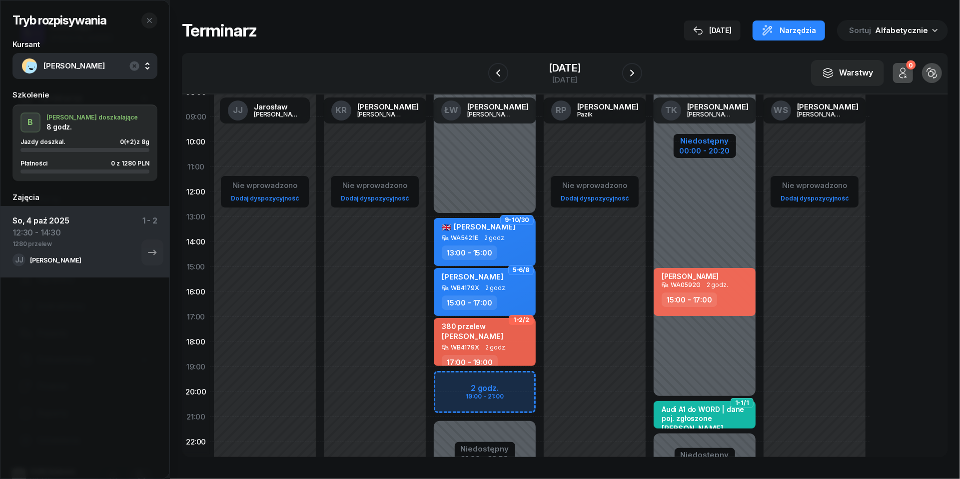
click at [700, 142] on div "Niedostępny" at bounding box center [705, 140] width 50 height 7
select select "20"
select select "21"
select select "30"
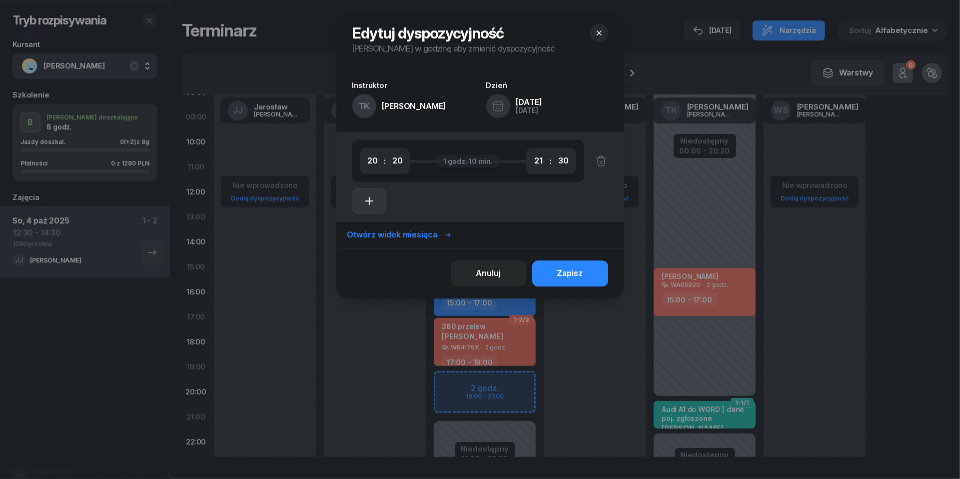
click at [372, 201] on icon "button" at bounding box center [369, 201] width 12 height 12
select select "21"
select select "30"
select select "23"
select select "30"
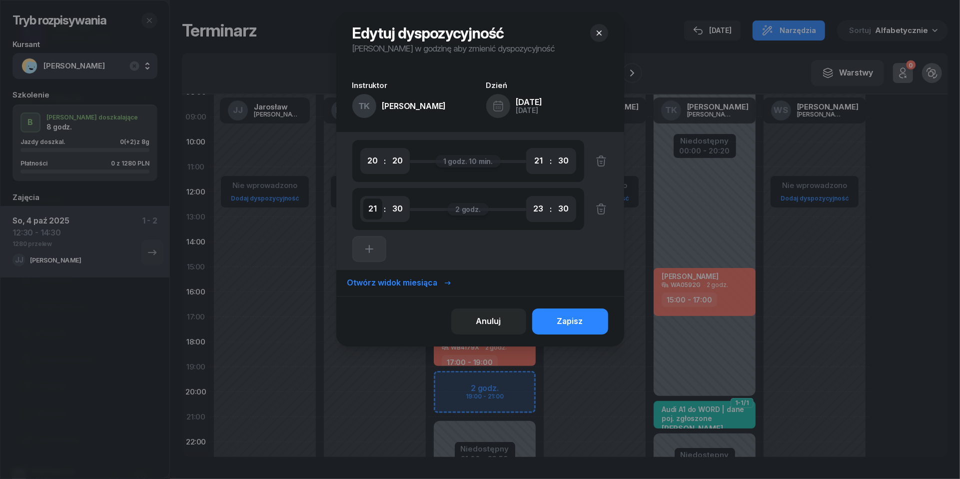
select select "15"
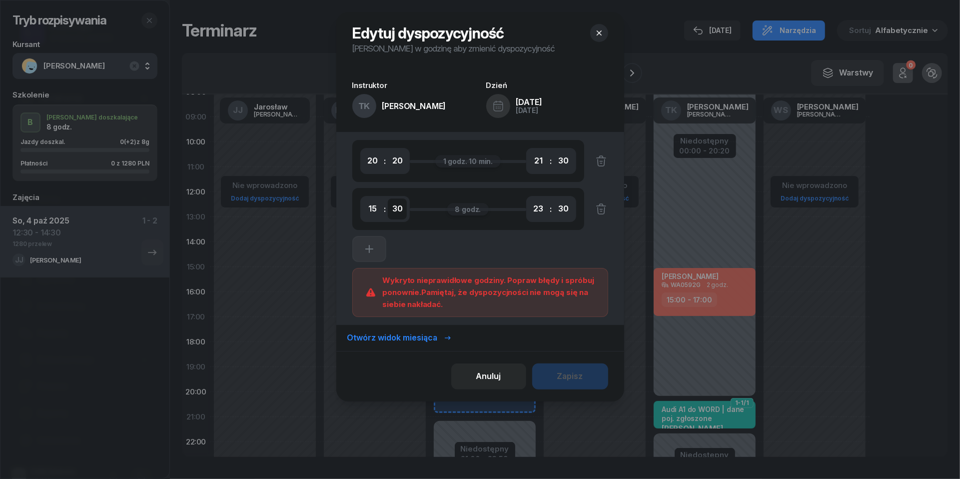
select select "00"
select select "17"
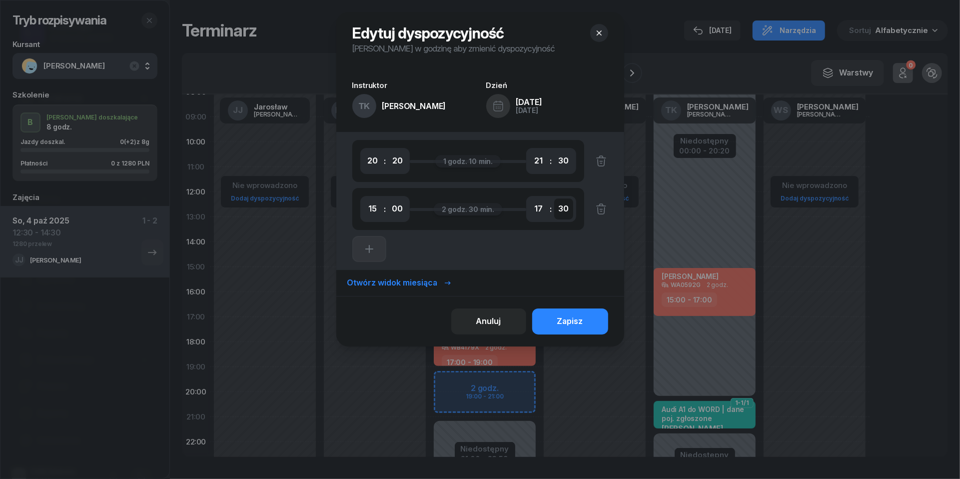
select select "00"
click at [562, 325] on div "Zapisz" at bounding box center [570, 321] width 26 height 13
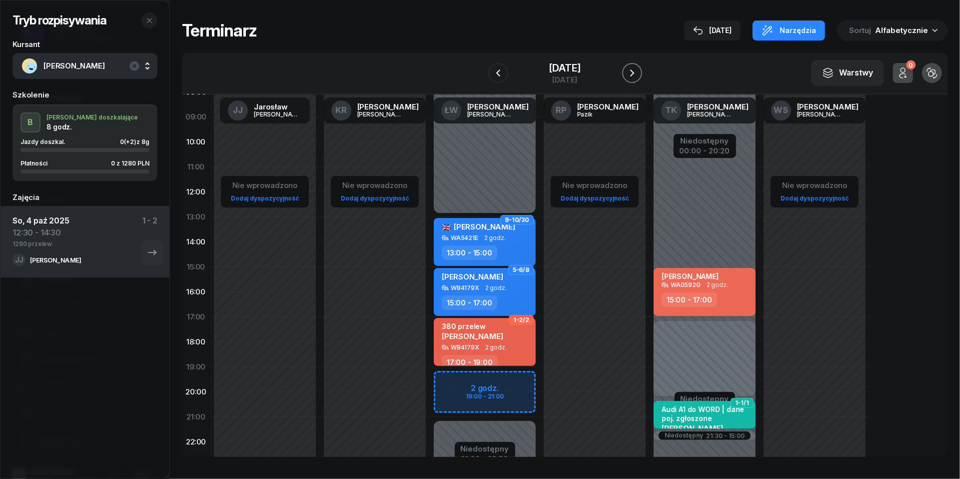
click at [638, 74] on icon "button" at bounding box center [632, 73] width 12 height 12
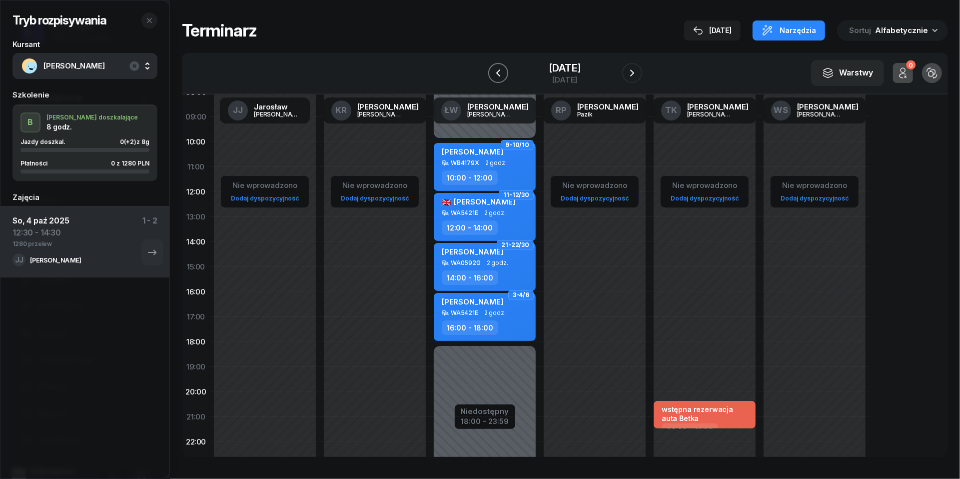
click at [492, 74] on icon "button" at bounding box center [498, 73] width 12 height 12
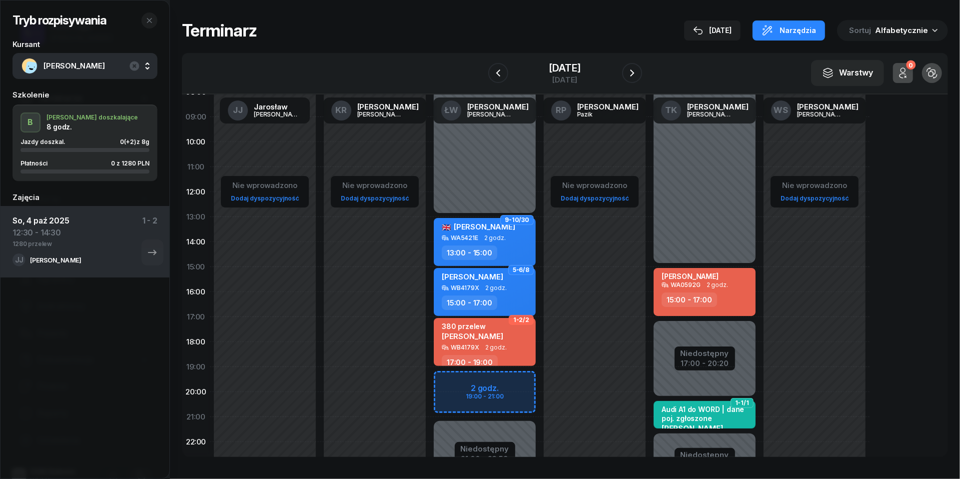
click at [733, 289] on div "[PERSON_NAME] WA0592G 2 godz. 15:00 - 17:00" at bounding box center [705, 292] width 102 height 48
select select "15"
select select "17"
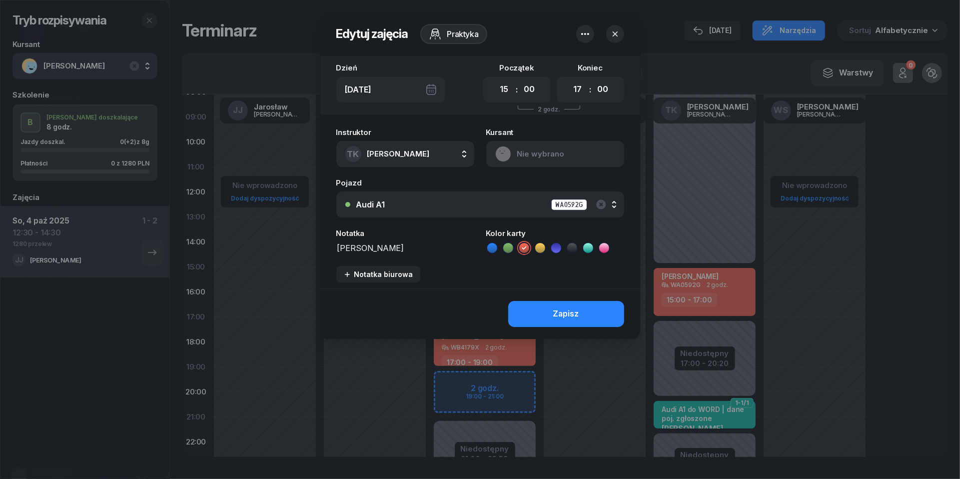
click at [586, 38] on icon "button" at bounding box center [585, 34] width 12 height 12
click at [587, 69] on link "Usuń" at bounding box center [580, 64] width 131 height 25
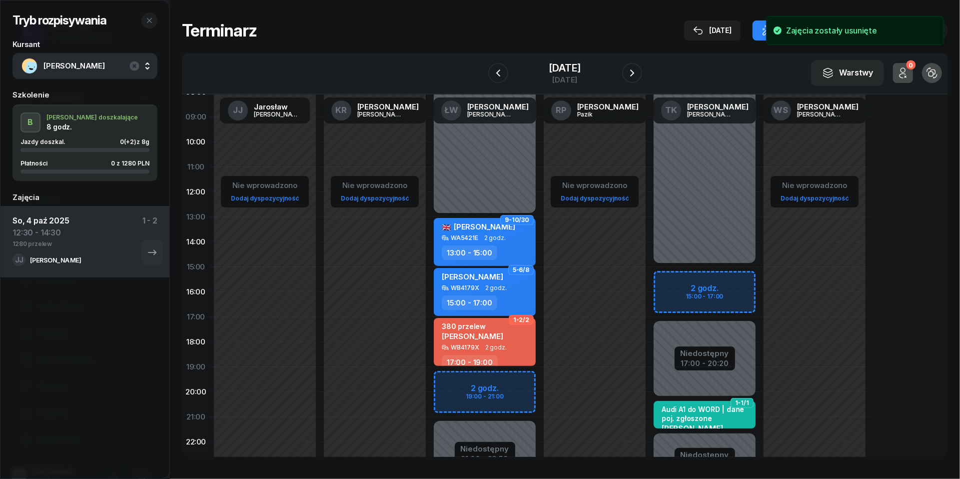
click at [691, 279] on div "Niedostępny 00:00 - 15:00 Niedostępny 21:30 - 23:59 Niedostępny 17:00 - 20:20 1…" at bounding box center [705, 266] width 110 height 475
select select "15"
select select "17"
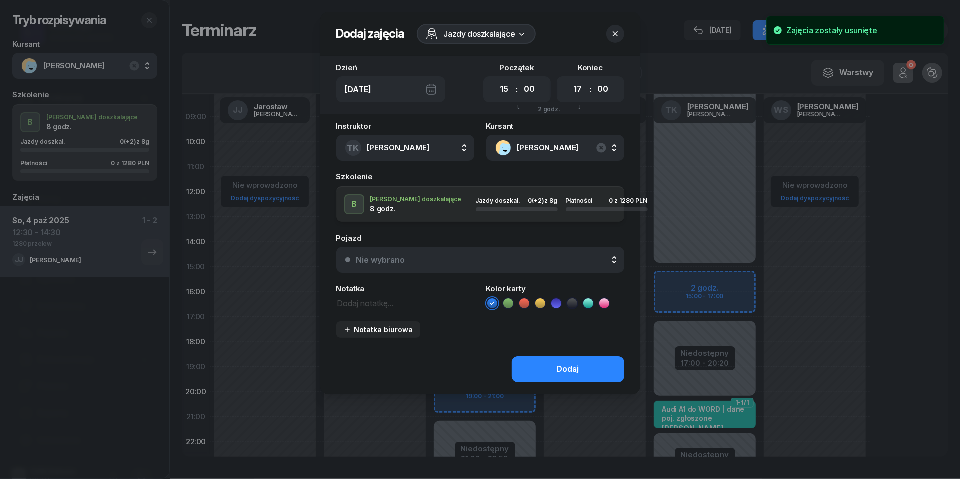
click at [490, 252] on button "Nie wybrano" at bounding box center [480, 260] width 288 height 26
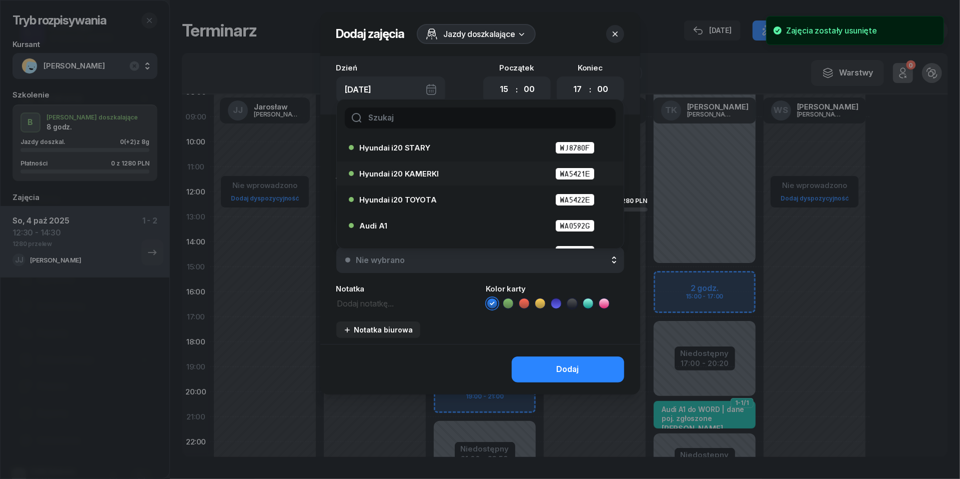
scroll to position [39, 0]
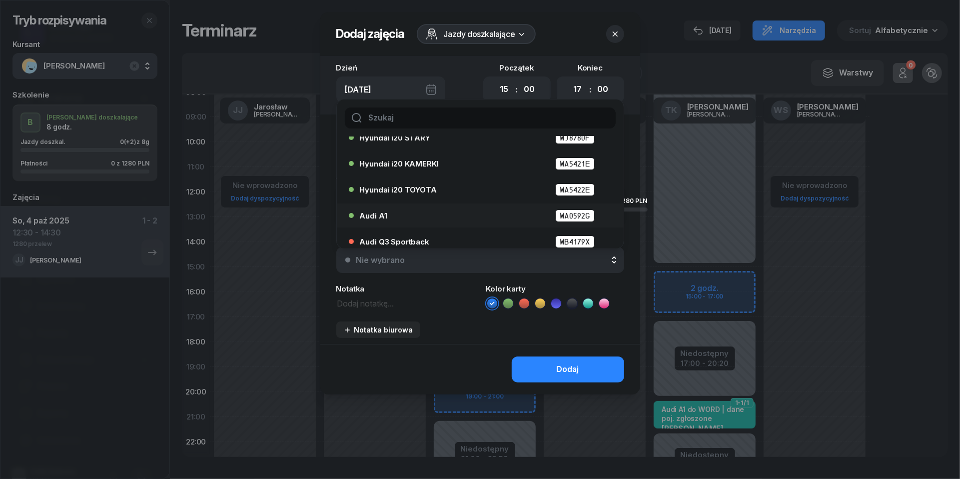
click at [422, 213] on div "Audi A1 WA0592G" at bounding box center [483, 215] width 246 height 12
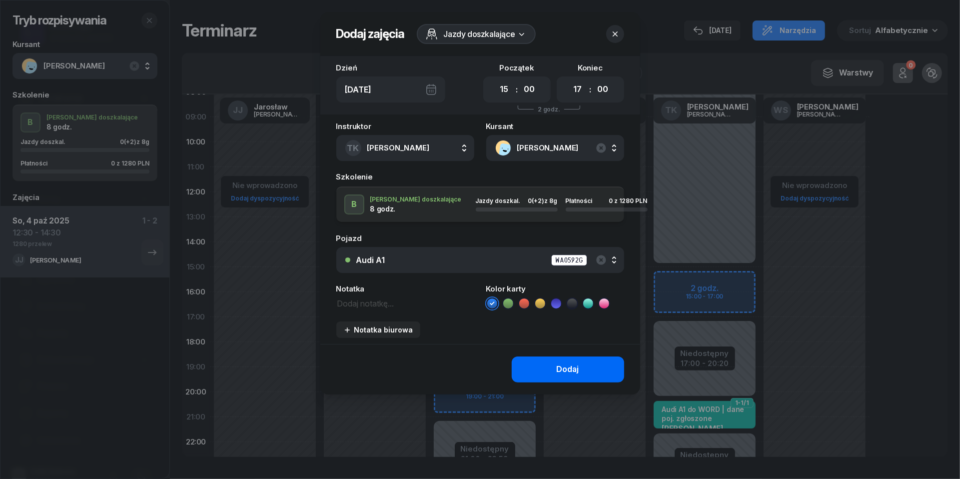
click at [564, 364] on div "Dodaj" at bounding box center [568, 369] width 22 height 13
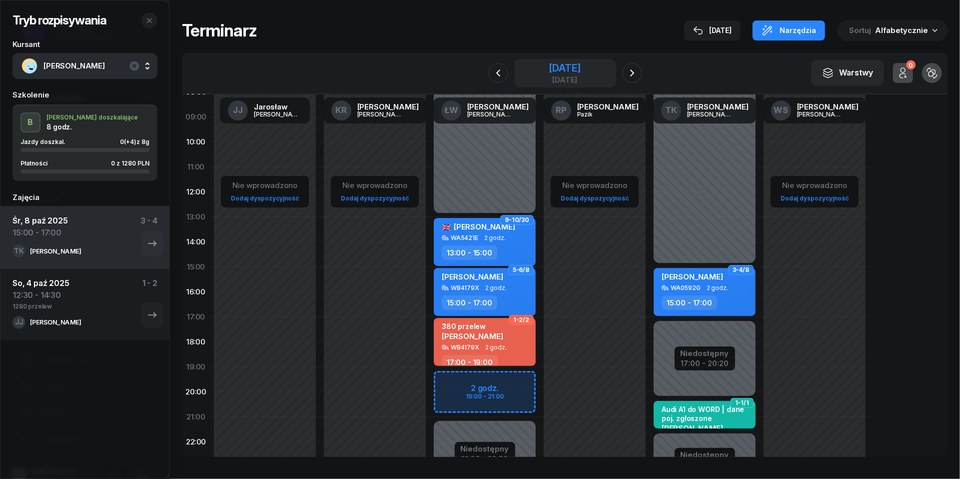
click at [581, 74] on div "[DATE]" at bounding box center [565, 73] width 32 height 20
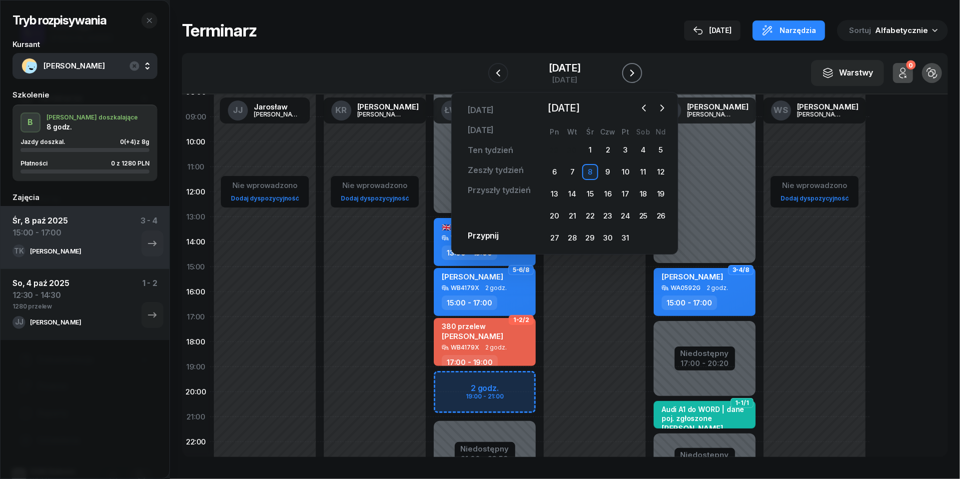
click at [634, 72] on icon "button" at bounding box center [632, 72] width 4 height 7
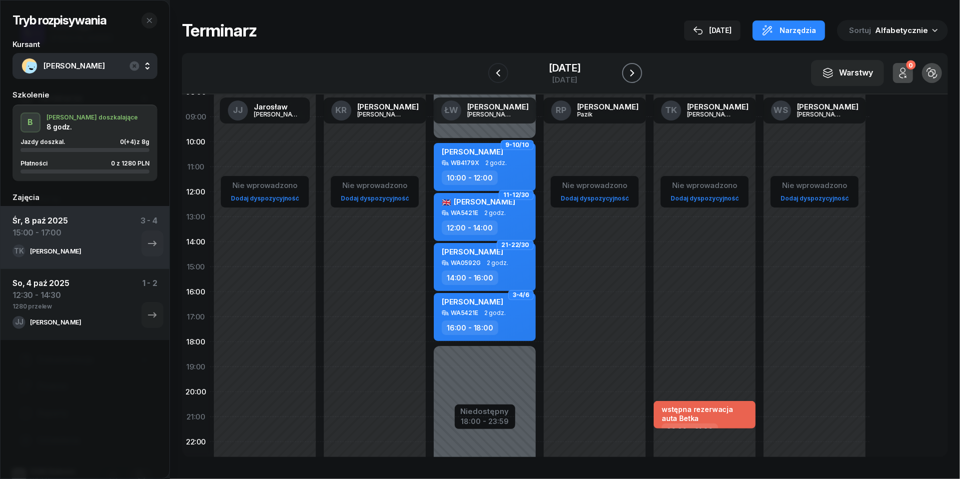
click at [634, 72] on icon "button" at bounding box center [632, 72] width 4 height 7
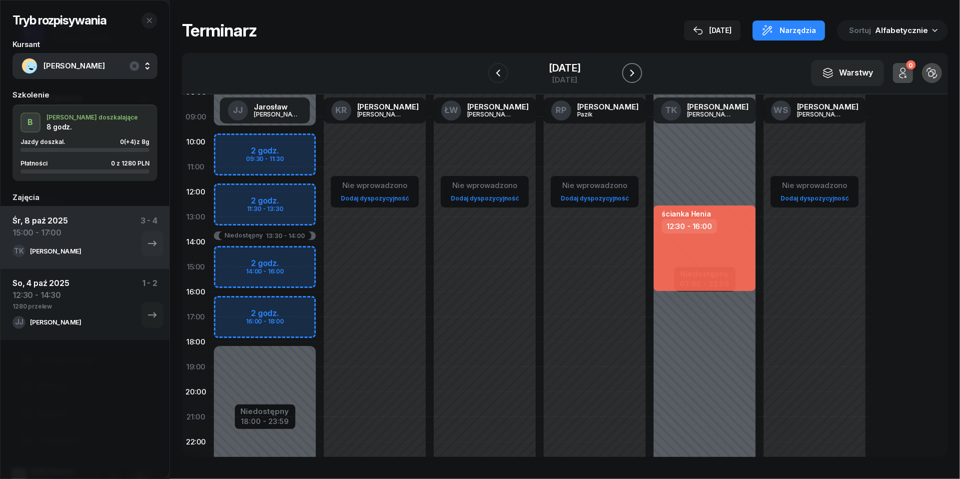
click at [638, 72] on icon "button" at bounding box center [632, 73] width 12 height 12
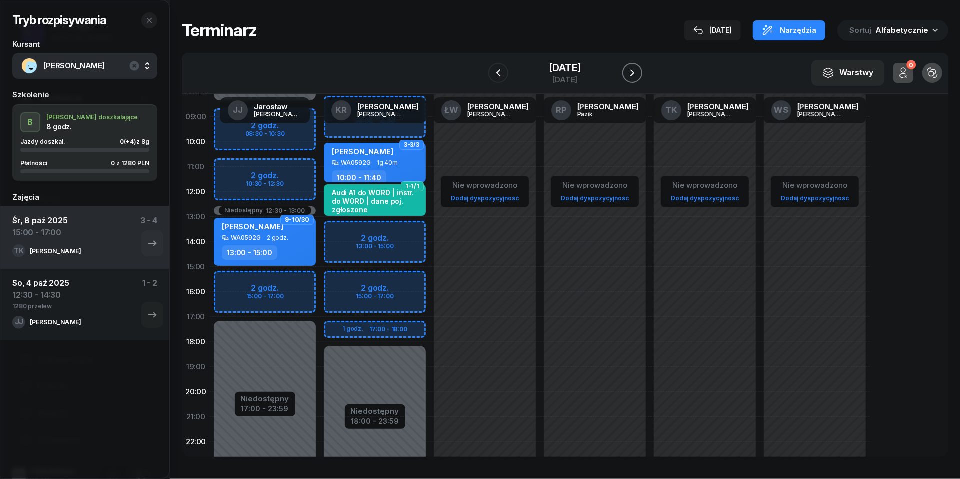
click at [638, 72] on icon "button" at bounding box center [632, 73] width 12 height 12
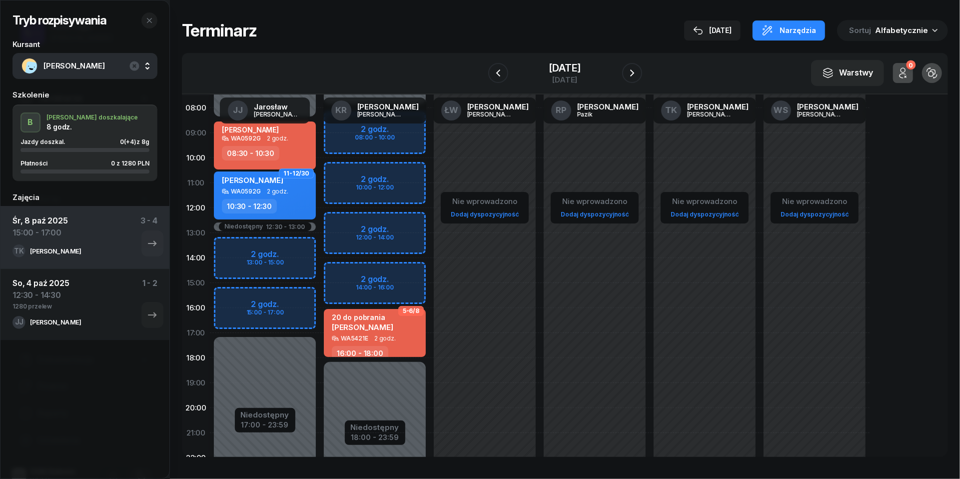
scroll to position [66, 0]
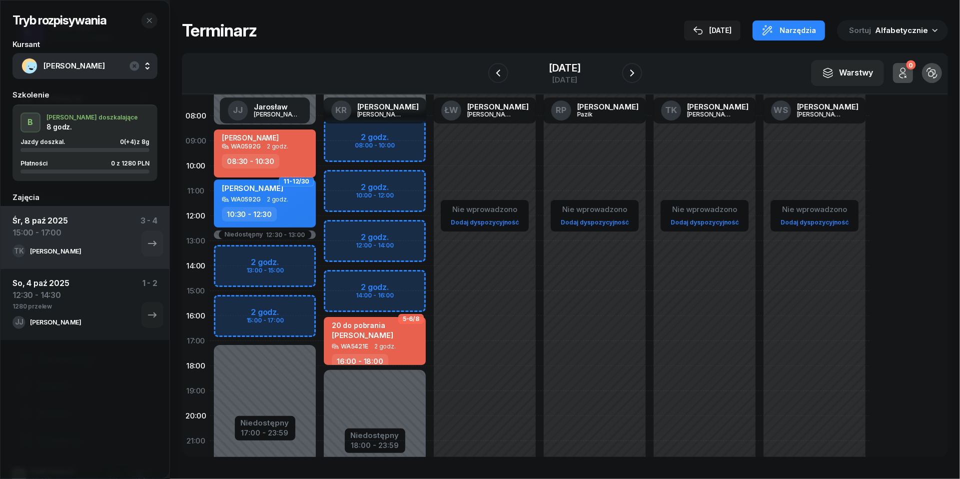
click at [288, 148] on div "WA0592G 2 godz." at bounding box center [266, 146] width 88 height 7
select select "08"
select select "30"
select select "10"
select select "30"
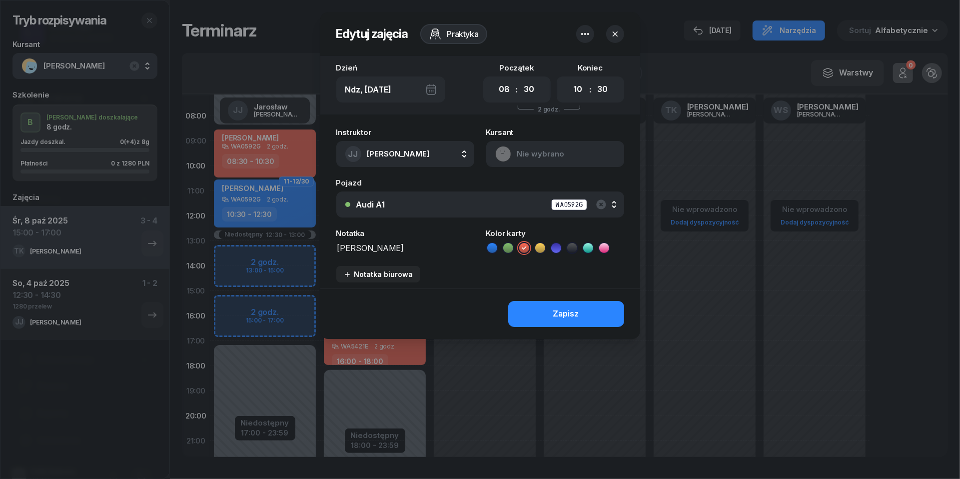
click at [591, 37] on button "button" at bounding box center [585, 34] width 18 height 18
click at [591, 58] on link "Usuń" at bounding box center [580, 64] width 131 height 25
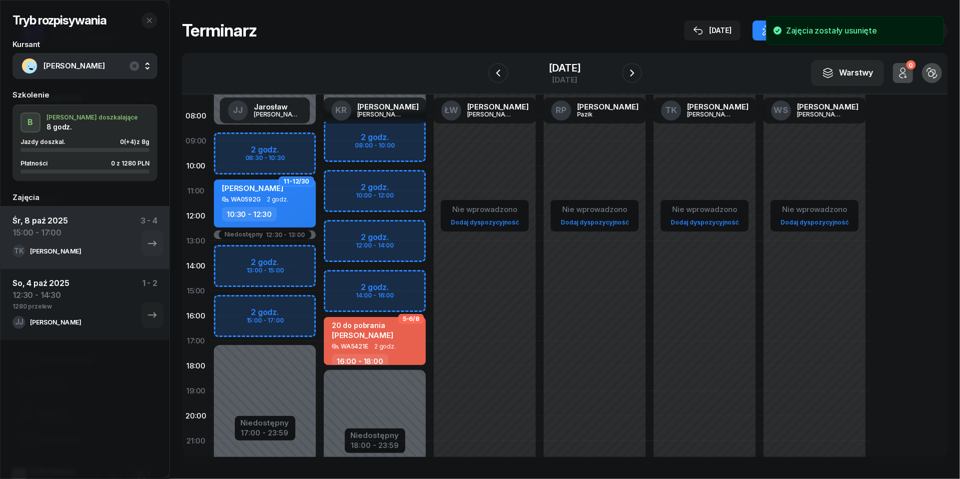
click at [234, 140] on div "Niedostępny 00:00 - 08:30 Niedostępny 17:00 - 23:59 Niedostępny 12:30 - 13:00 1…" at bounding box center [265, 290] width 110 height 475
select select "08"
select select "10"
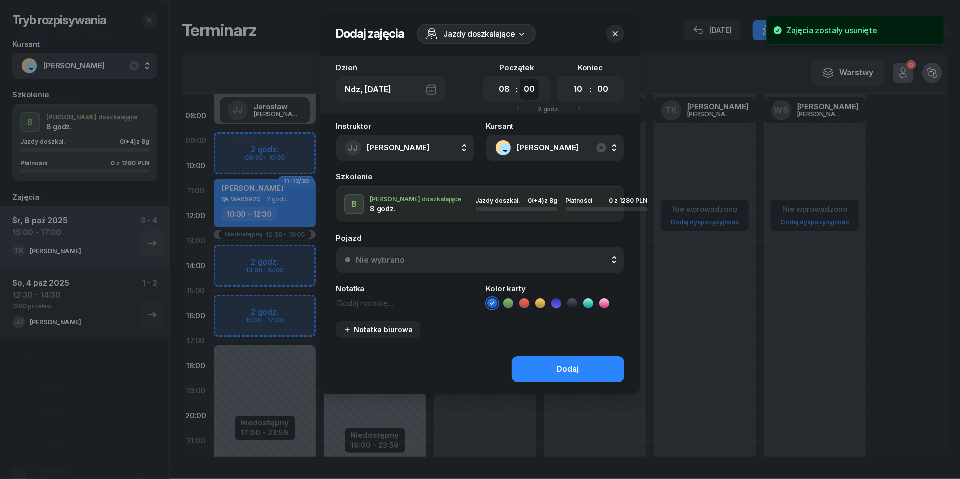
select select "30"
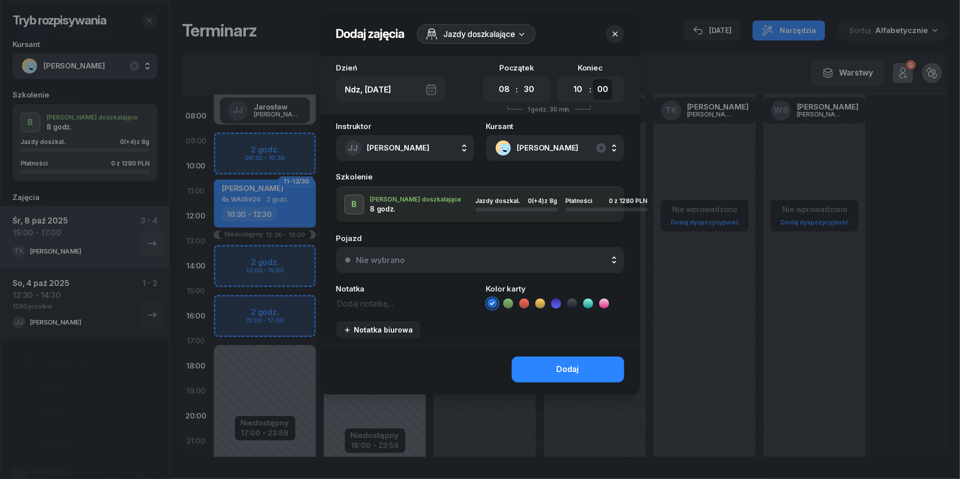
select select "30"
click at [538, 267] on button "Nie wybrano" at bounding box center [480, 260] width 288 height 26
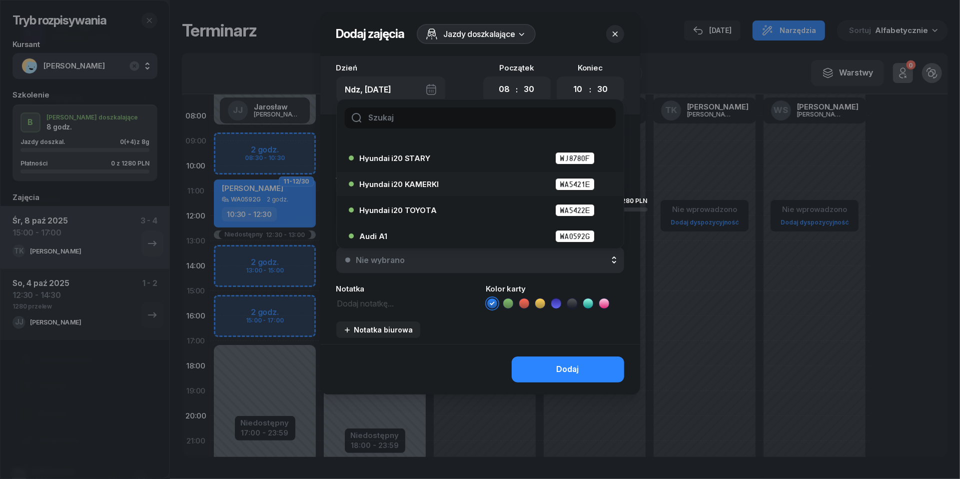
scroll to position [28, 0]
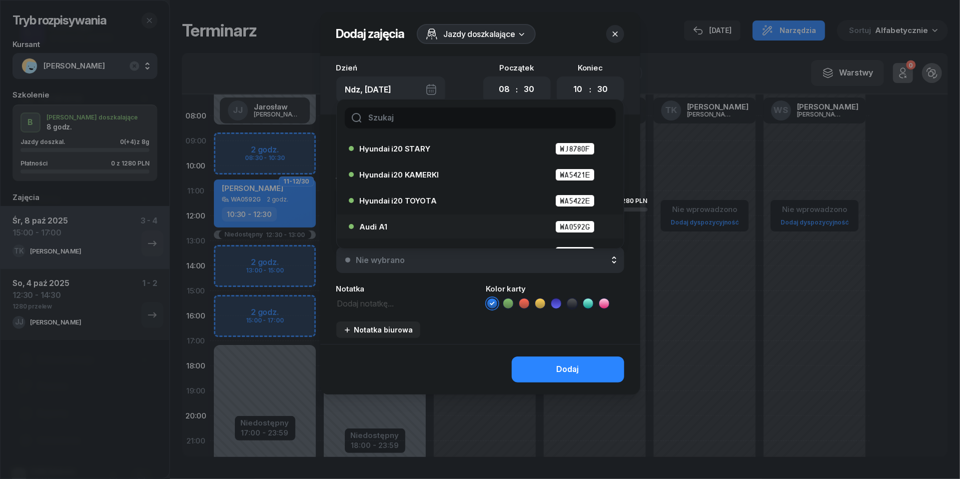
click at [435, 226] on div "Audi A1 WA0592G" at bounding box center [483, 226] width 246 height 12
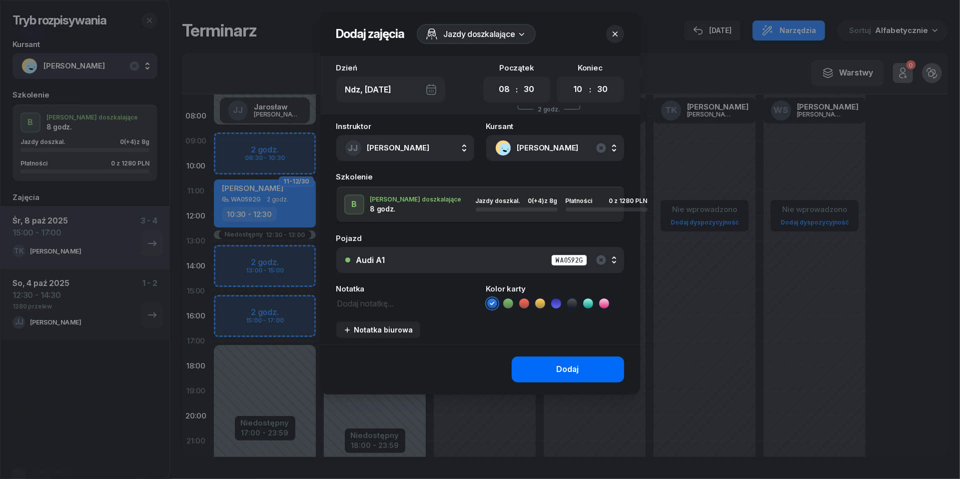
click at [558, 371] on div "Dodaj" at bounding box center [568, 369] width 22 height 13
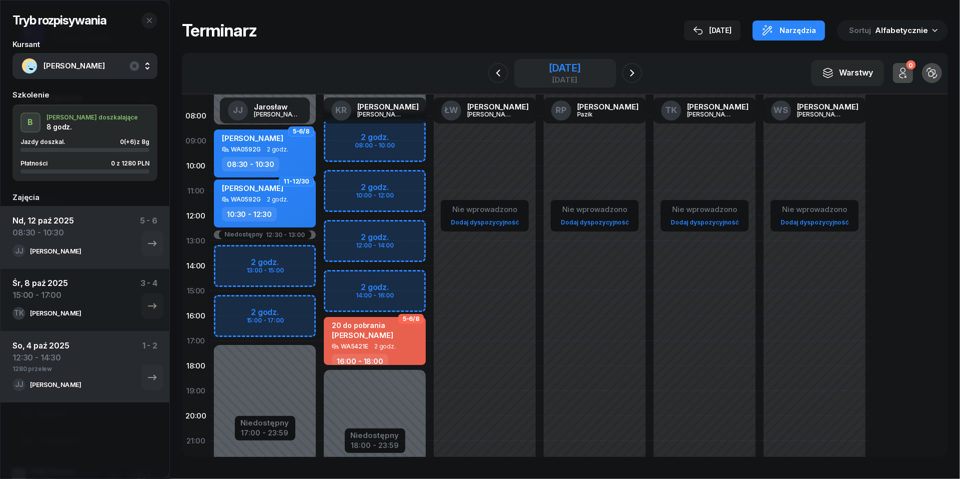
click at [549, 74] on div "[DATE]" at bounding box center [565, 73] width 32 height 20
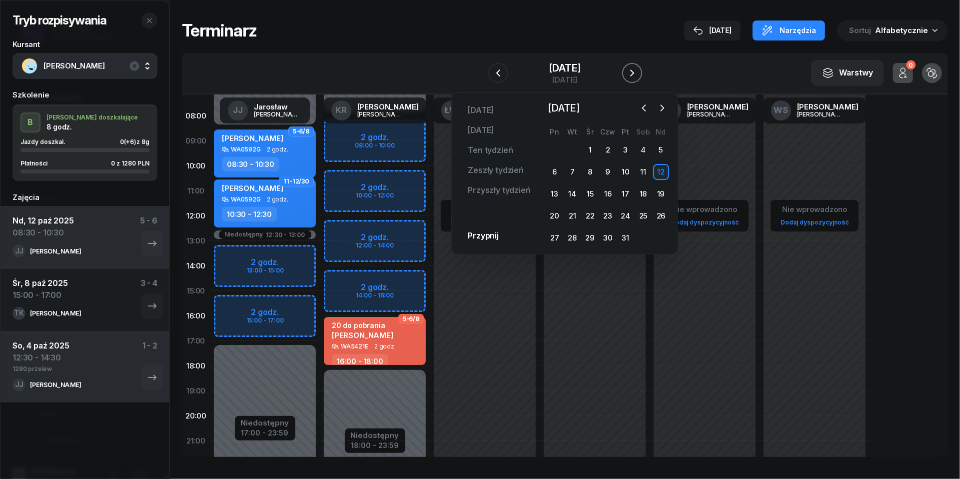
click at [638, 69] on icon "button" at bounding box center [632, 73] width 12 height 12
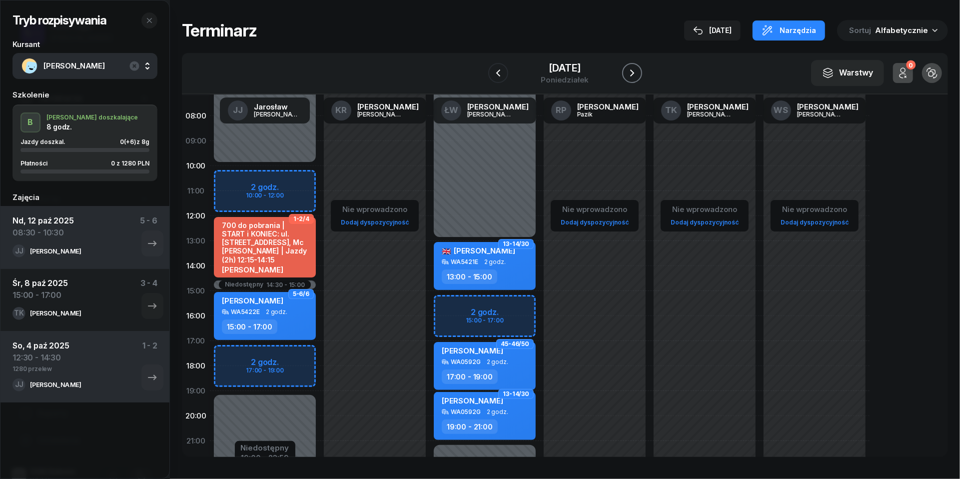
click at [638, 69] on icon "button" at bounding box center [632, 73] width 12 height 12
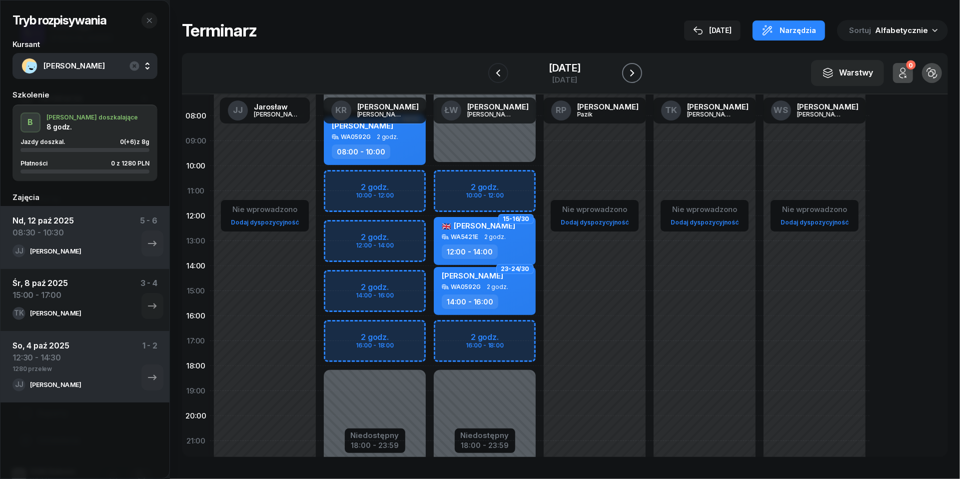
click at [638, 69] on icon "button" at bounding box center [632, 73] width 12 height 12
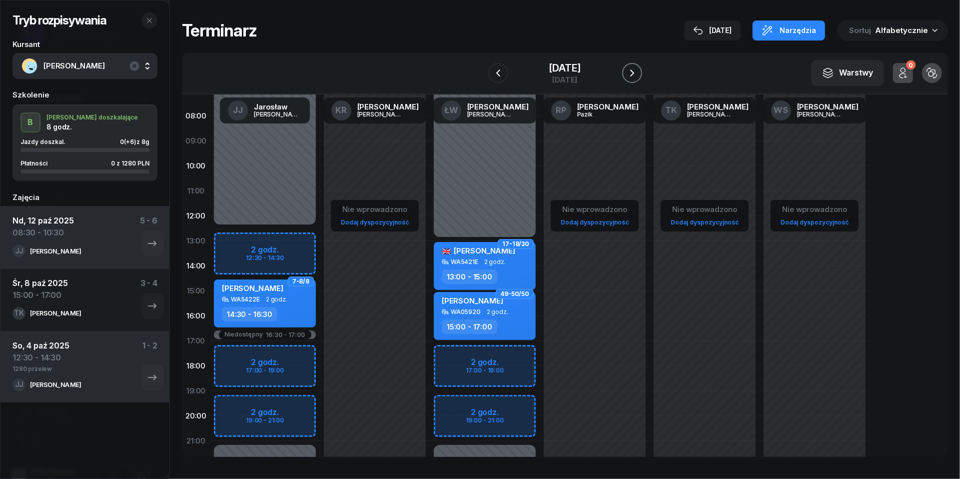
click at [638, 69] on icon "button" at bounding box center [632, 73] width 12 height 12
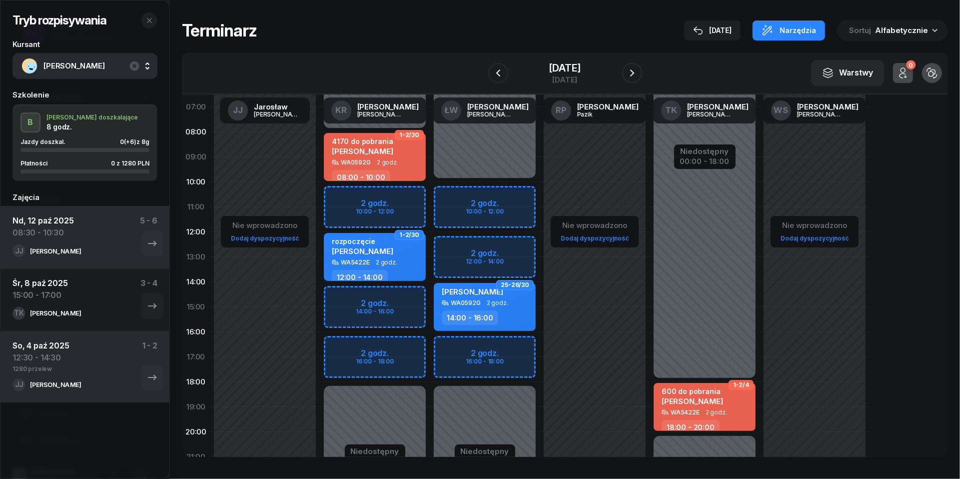
scroll to position [49, 0]
click at [638, 73] on icon "button" at bounding box center [632, 73] width 12 height 12
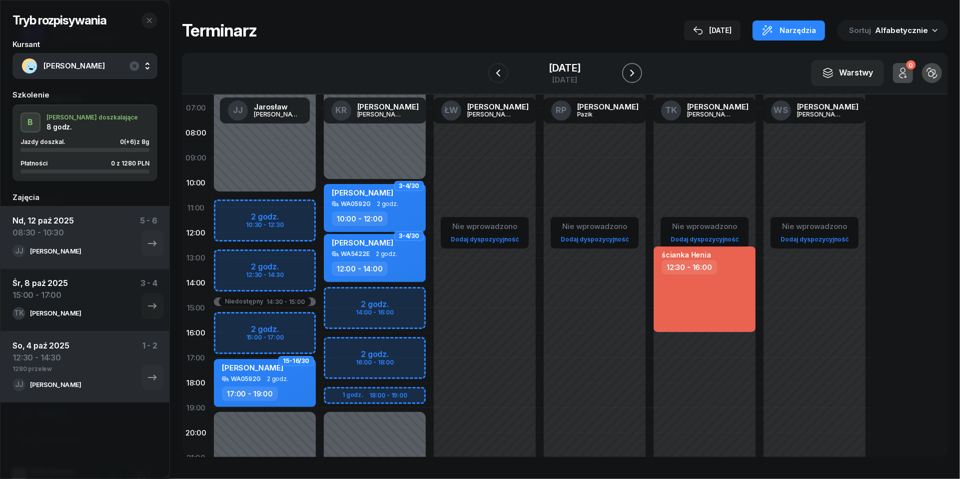
click at [634, 73] on icon "button" at bounding box center [632, 72] width 4 height 7
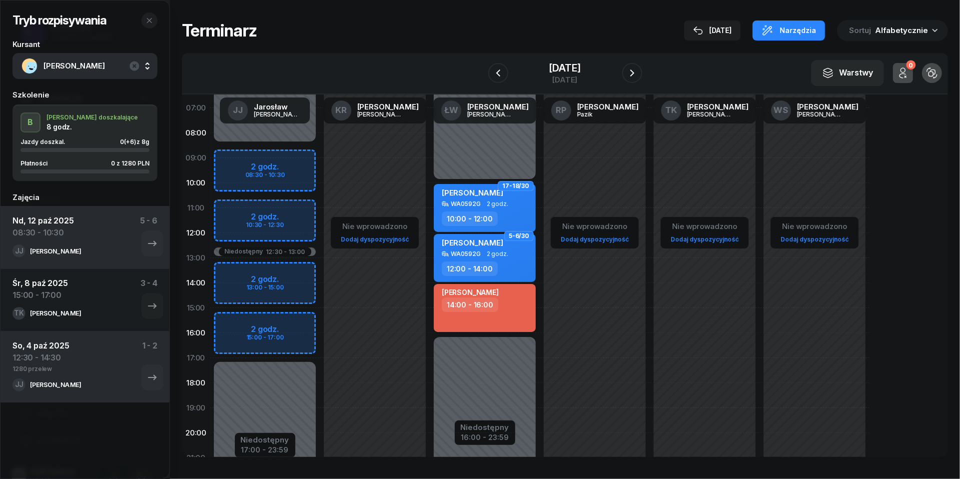
click at [496, 327] on div "[PERSON_NAME] 14:00 - 16:00" at bounding box center [485, 308] width 102 height 48
select select "14"
select select "16"
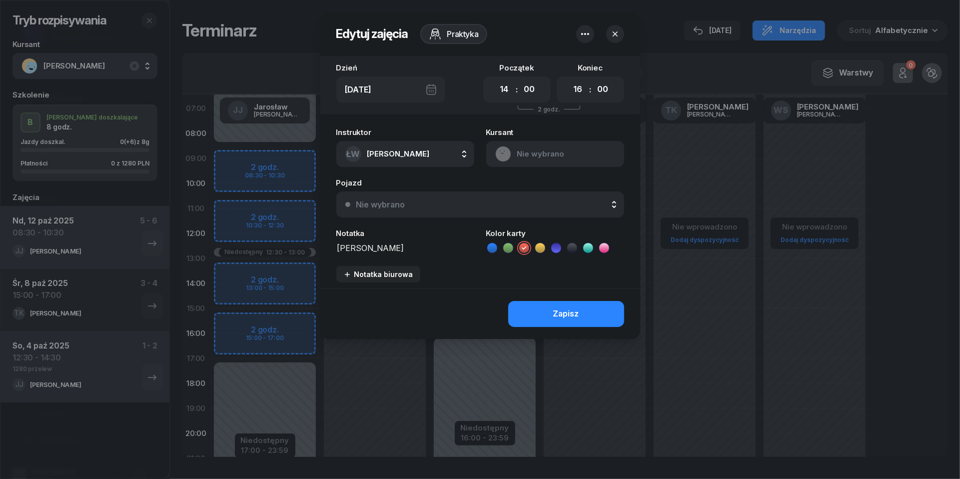
click at [584, 38] on icon "button" at bounding box center [585, 34] width 12 height 12
click at [584, 60] on link "Usuń" at bounding box center [580, 64] width 131 height 25
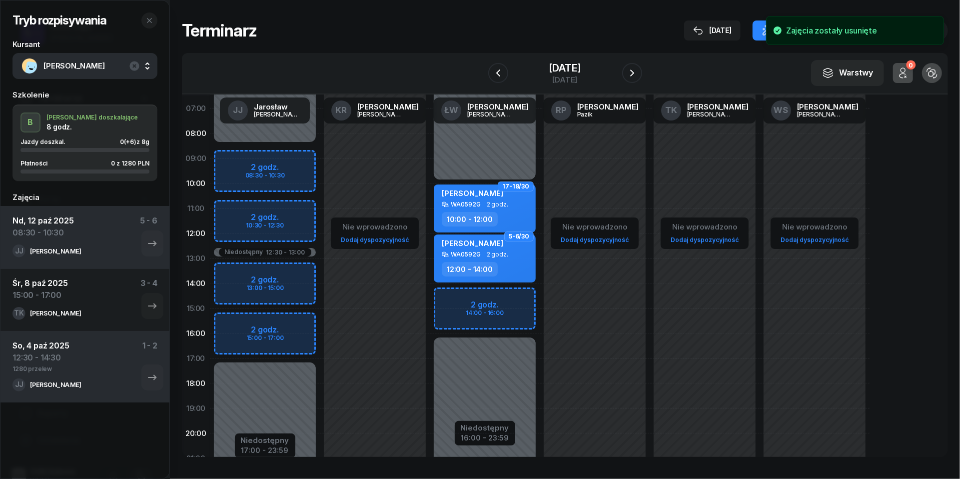
click at [469, 290] on div "Niedostępny 00:00 - 10:00 Niedostępny 16:00 - 23:59 17-18/30 [PERSON_NAME] WA05…" at bounding box center [485, 308] width 110 height 475
select select "14"
select select "16"
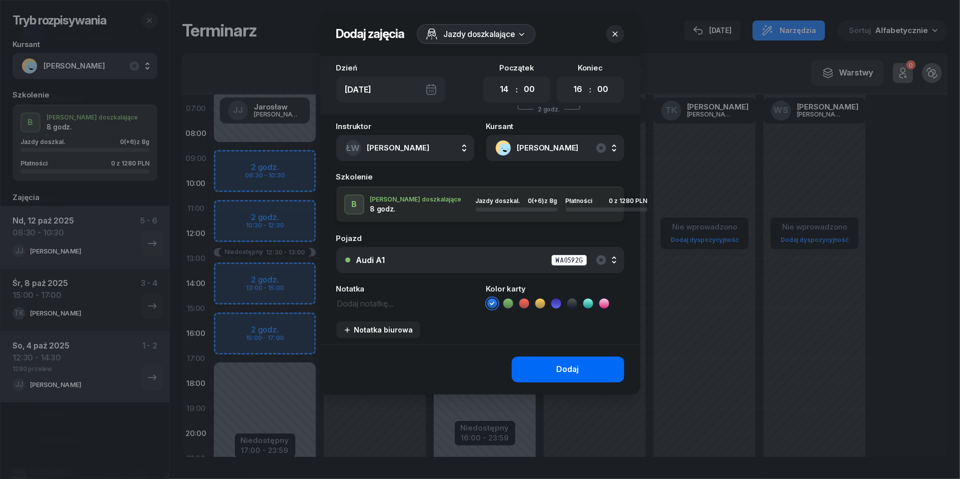
click at [561, 364] on div "Dodaj" at bounding box center [568, 369] width 22 height 13
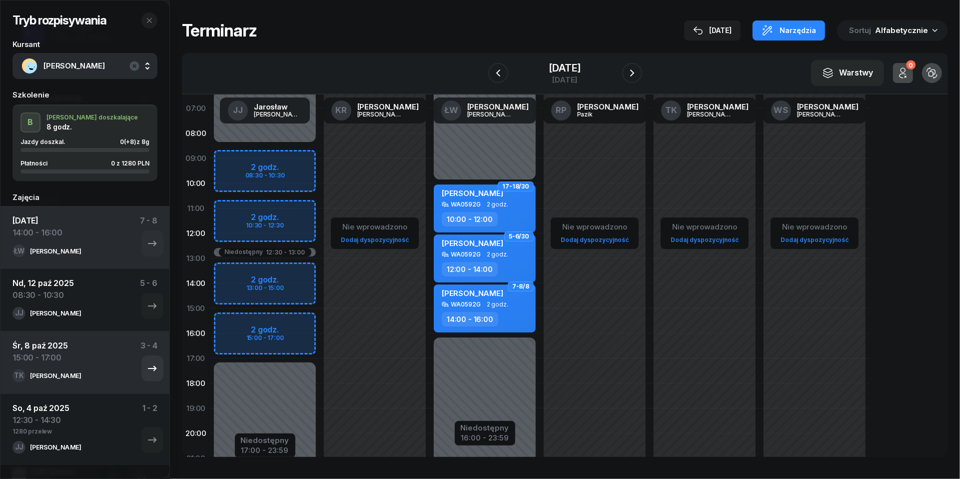
scroll to position [0, 0]
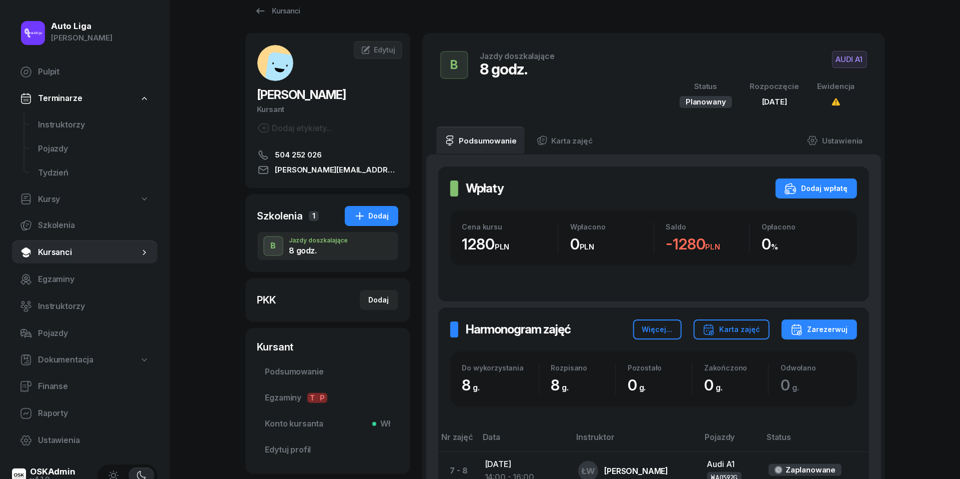
scroll to position [2, 0]
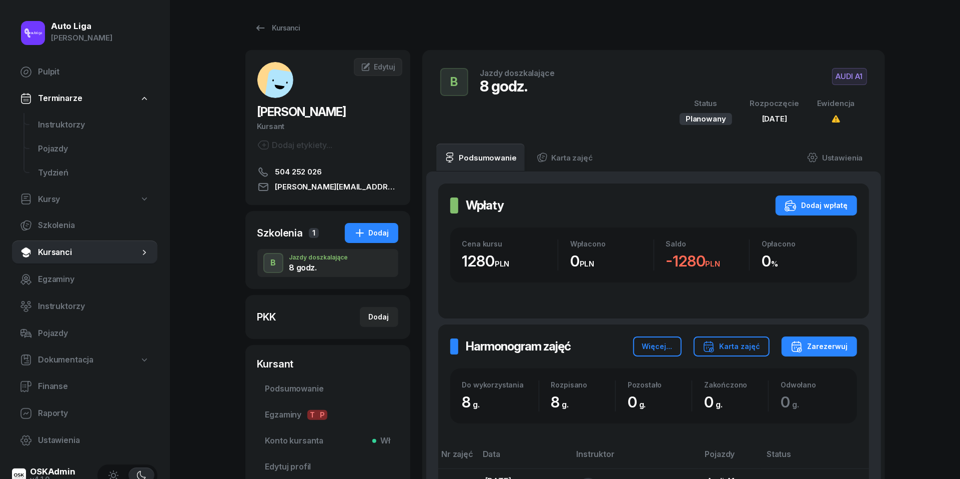
click at [282, 145] on div "Dodaj etykiety..." at bounding box center [294, 145] width 75 height 12
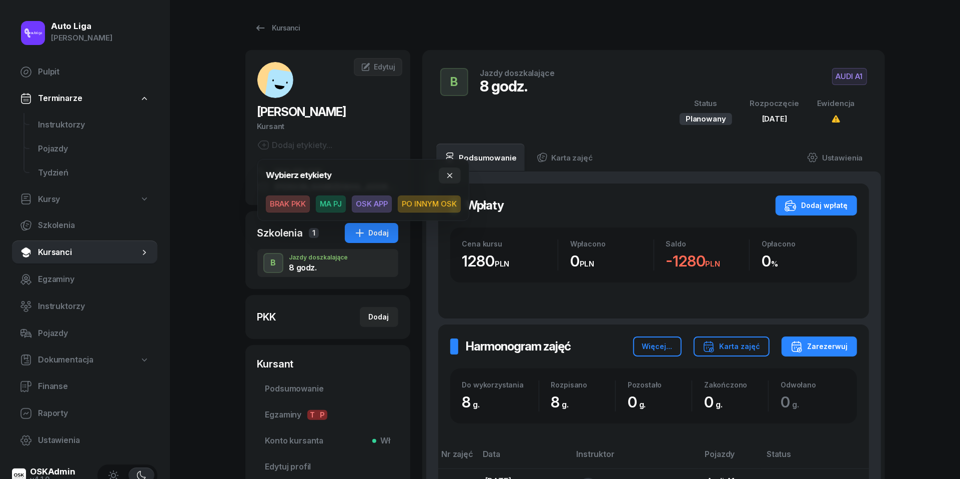
click at [369, 201] on span "OSK APP" at bounding box center [372, 203] width 40 height 17
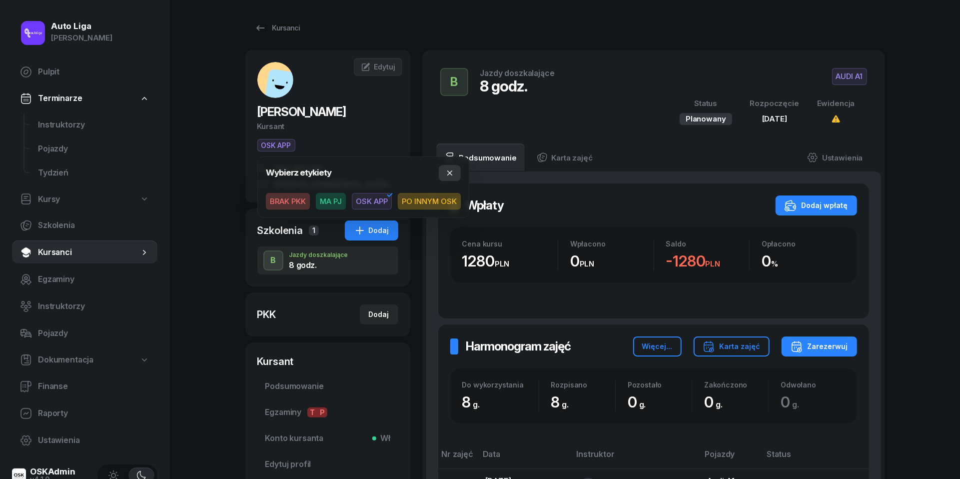
click at [452, 171] on icon "button" at bounding box center [450, 173] width 8 height 8
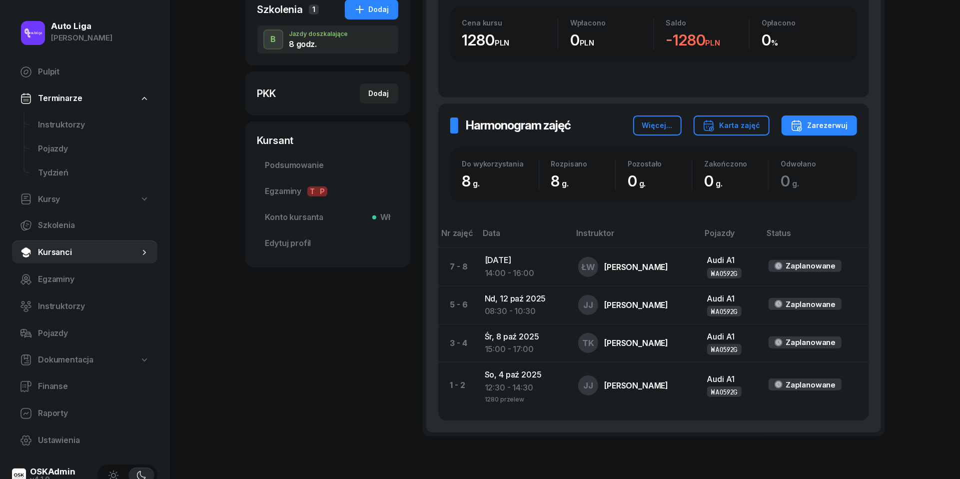
scroll to position [226, 0]
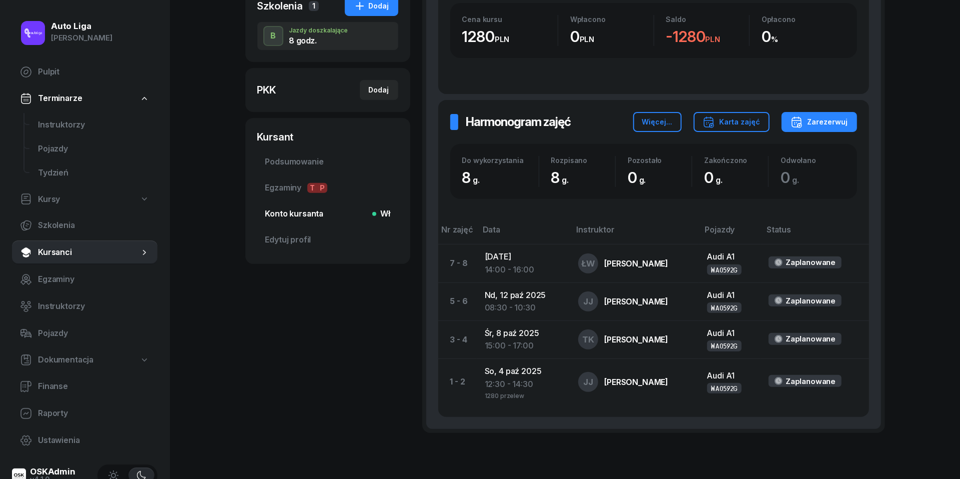
click at [286, 210] on span "Konto kursanta Wł" at bounding box center [327, 213] width 125 height 13
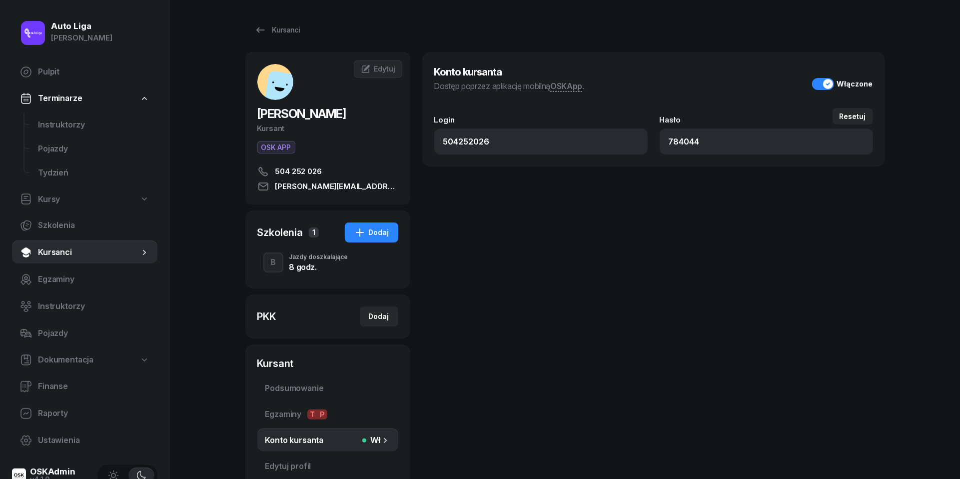
click at [69, 254] on span "Kursanci" at bounding box center [88, 252] width 101 height 13
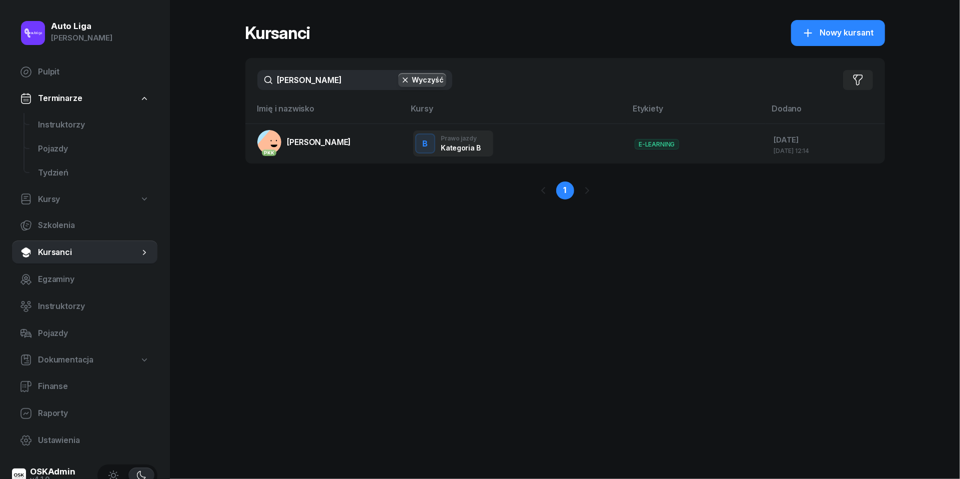
click at [351, 83] on input "[PERSON_NAME]" at bounding box center [354, 80] width 195 height 20
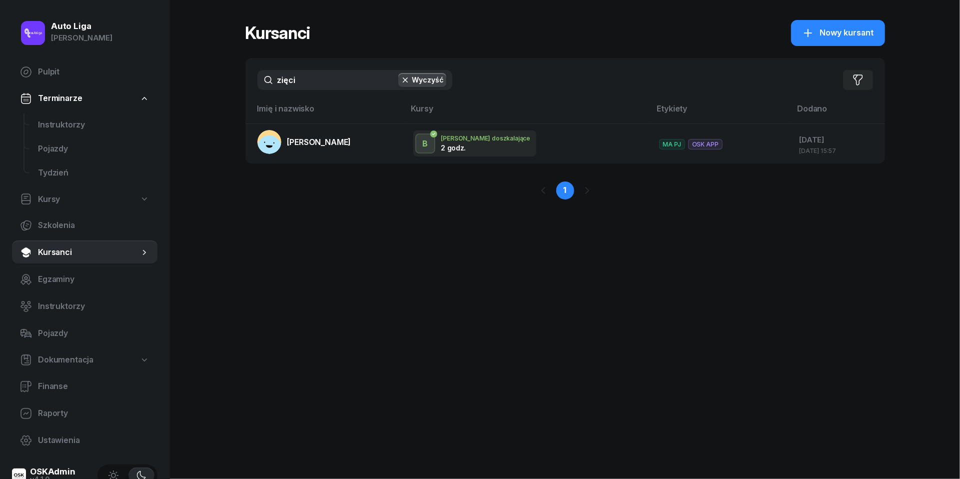
type input "zięć"
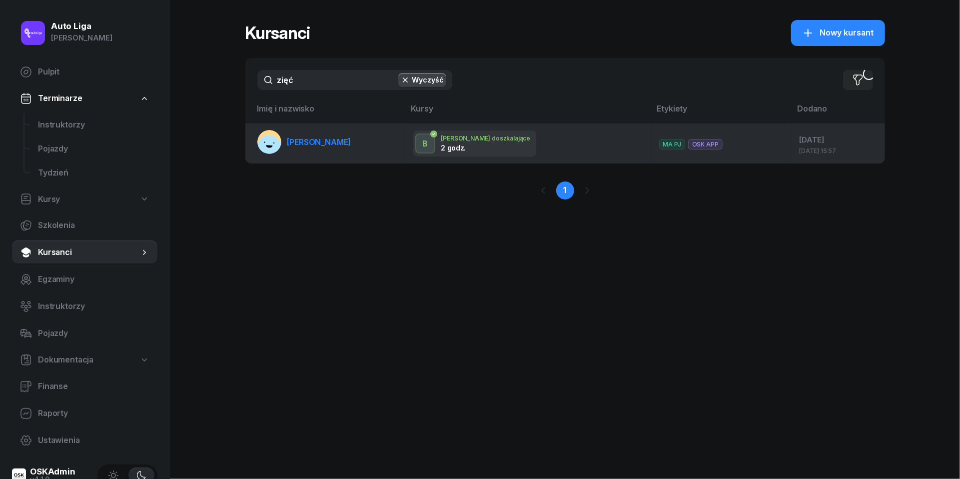
drag, startPoint x: 351, startPoint y: 83, endPoint x: 305, endPoint y: 147, distance: 78.8
click at [305, 147] on link "[PERSON_NAME]" at bounding box center [304, 142] width 94 height 24
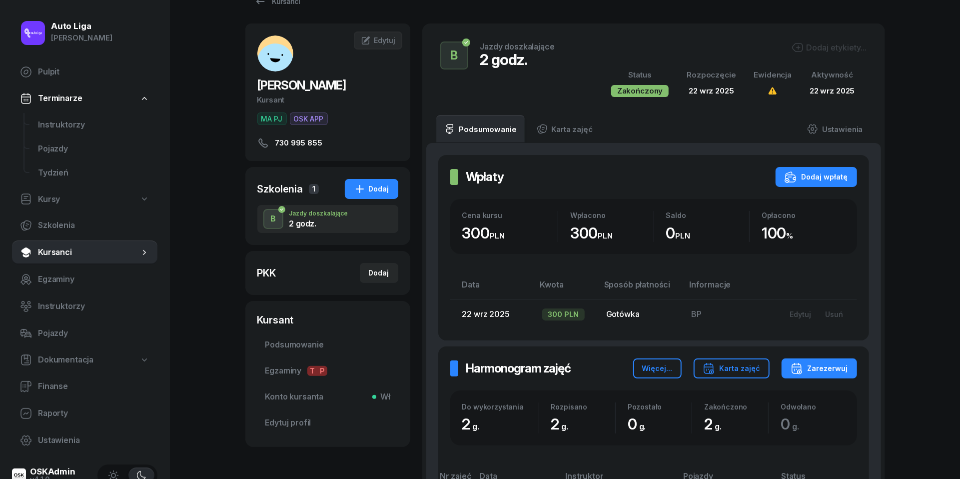
scroll to position [26, 0]
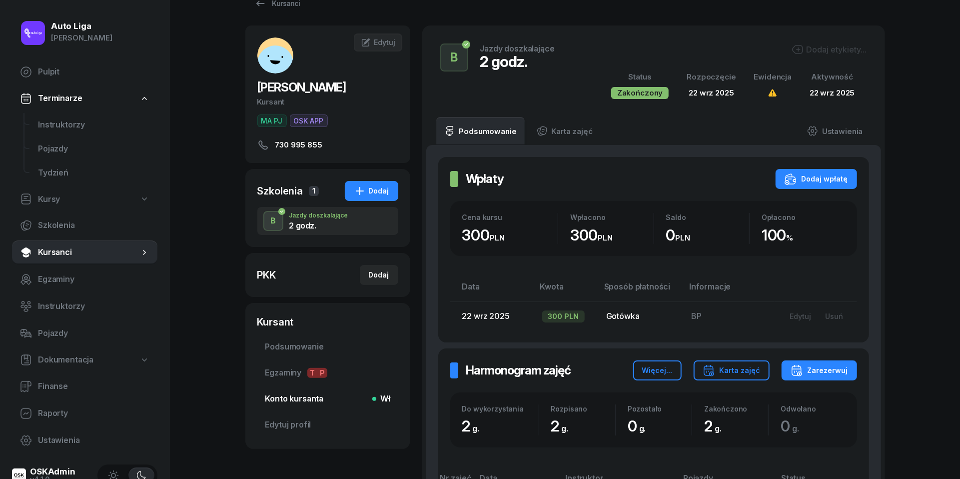
click at [292, 397] on span "Konto kursanta Wł" at bounding box center [327, 398] width 125 height 13
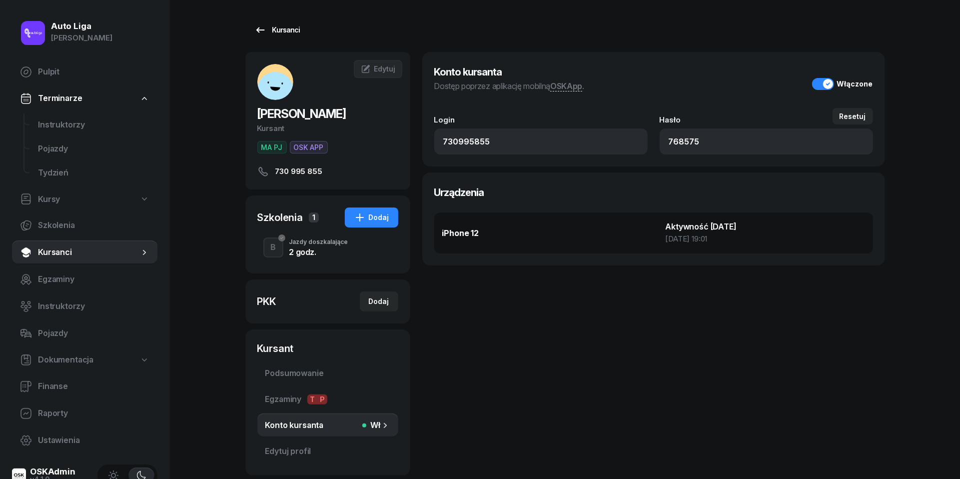
click at [262, 24] on icon at bounding box center [260, 30] width 12 height 12
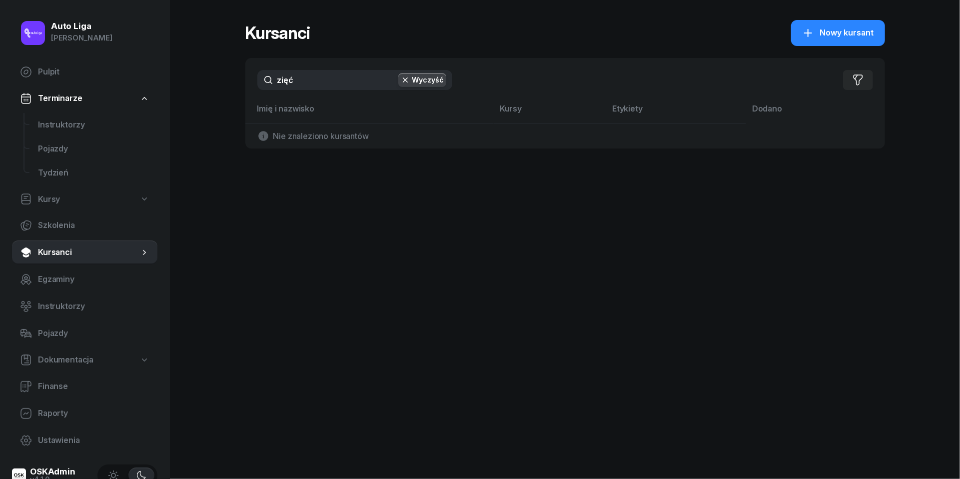
click at [306, 76] on input "zięć" at bounding box center [354, 80] width 195 height 20
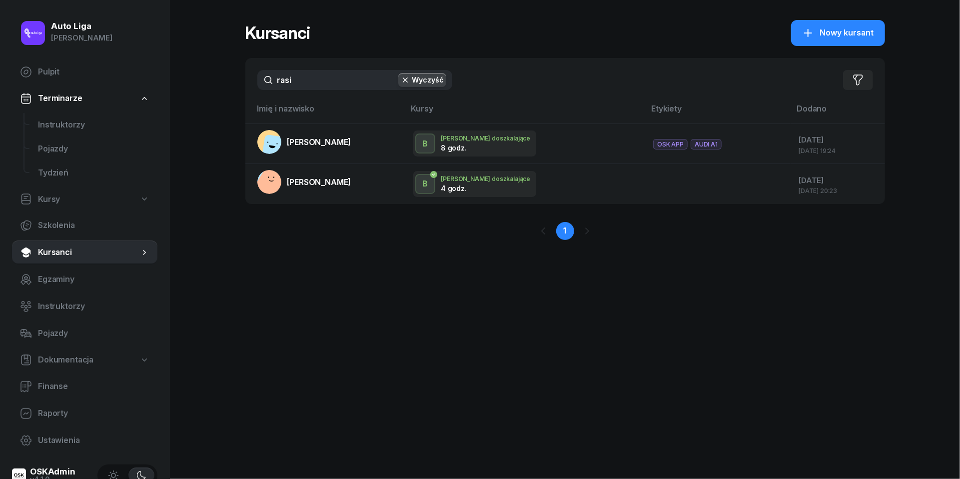
type input "rąsi"
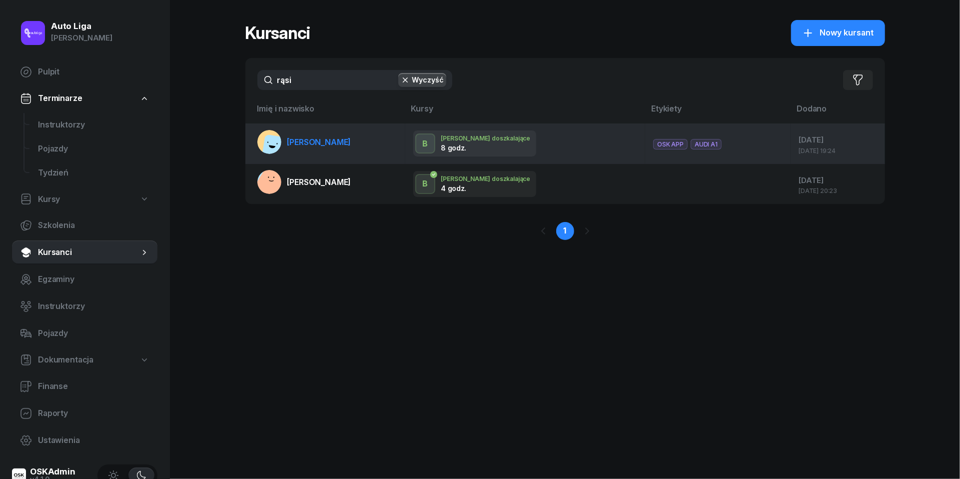
drag, startPoint x: 293, startPoint y: 102, endPoint x: 314, endPoint y: 138, distance: 41.7
click at [314, 138] on span "[PERSON_NAME]" at bounding box center [319, 142] width 64 height 10
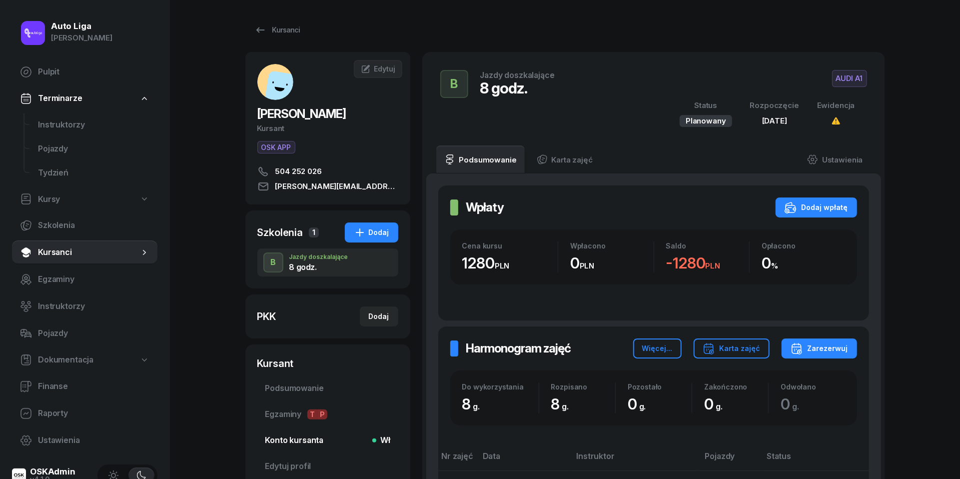
click at [278, 438] on span "Konto kursanta Wł" at bounding box center [327, 440] width 125 height 13
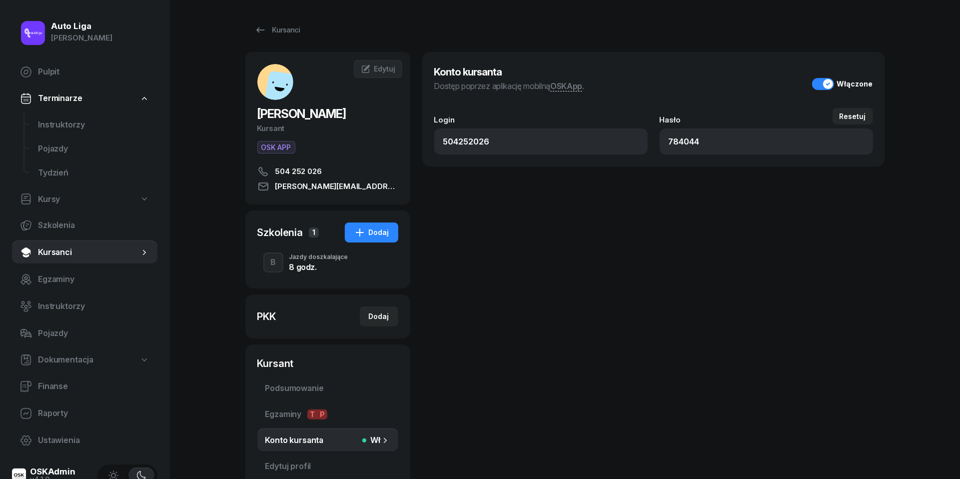
click at [63, 252] on span "Kursanci" at bounding box center [88, 252] width 101 height 13
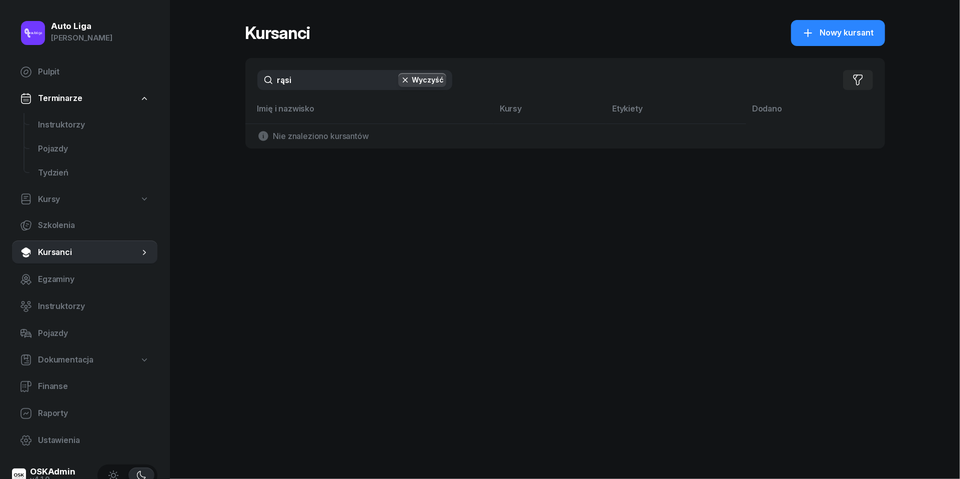
click at [305, 82] on input "rąsi" at bounding box center [354, 80] width 195 height 20
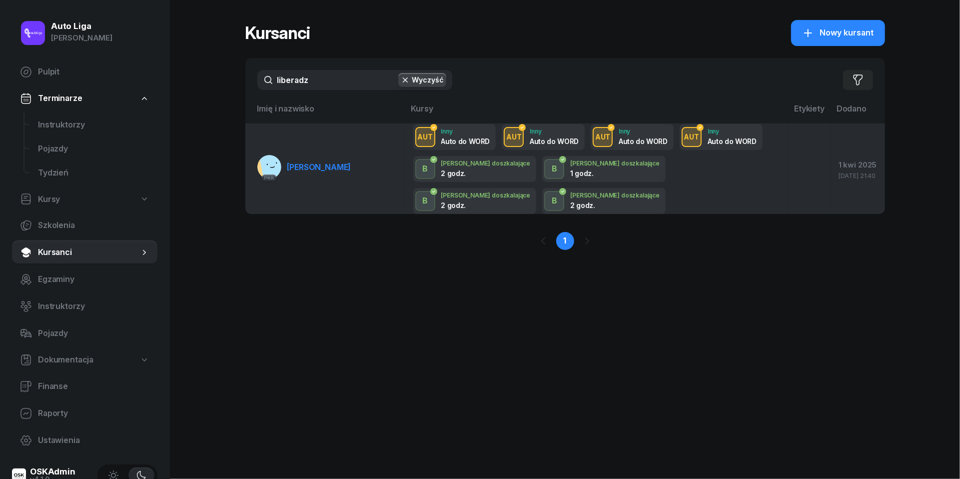
type input "liberadz"
click at [327, 170] on span "[PERSON_NAME]" at bounding box center [319, 167] width 64 height 10
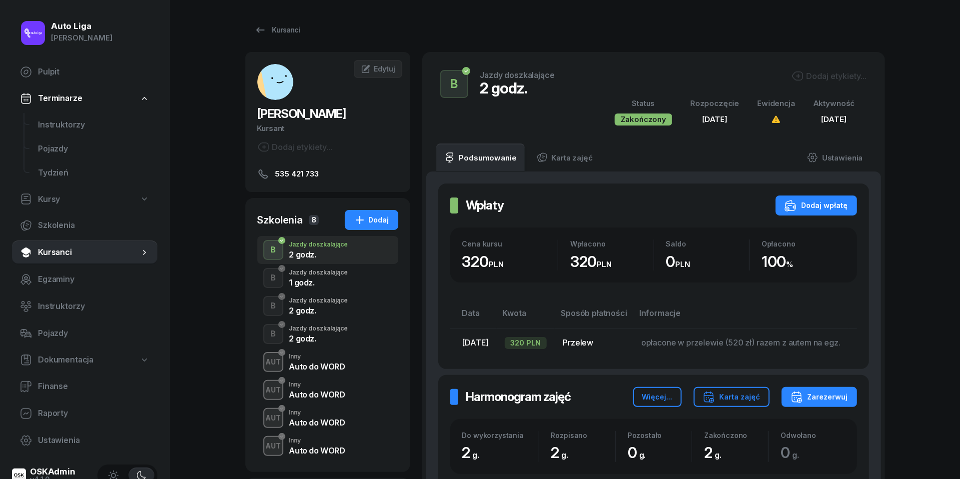
click at [322, 275] on div "Jazdy doszkalające" at bounding box center [318, 272] width 59 height 6
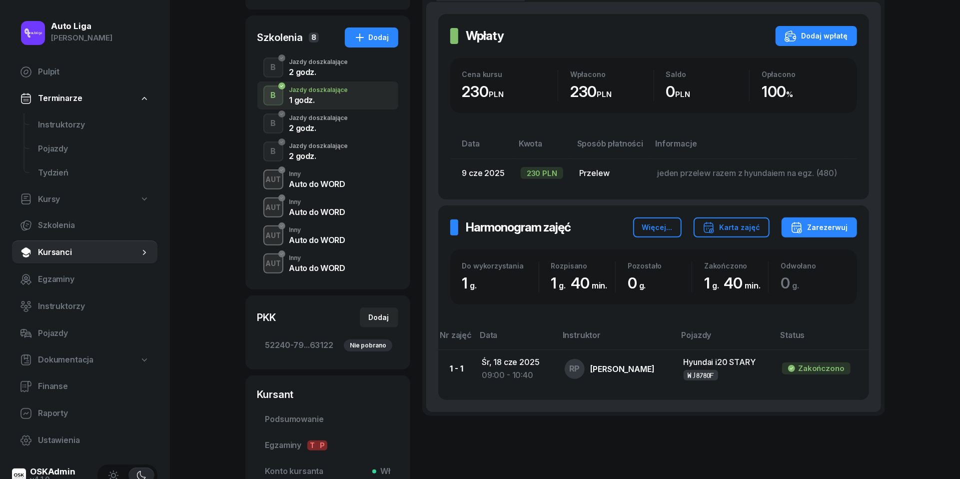
scroll to position [191, 0]
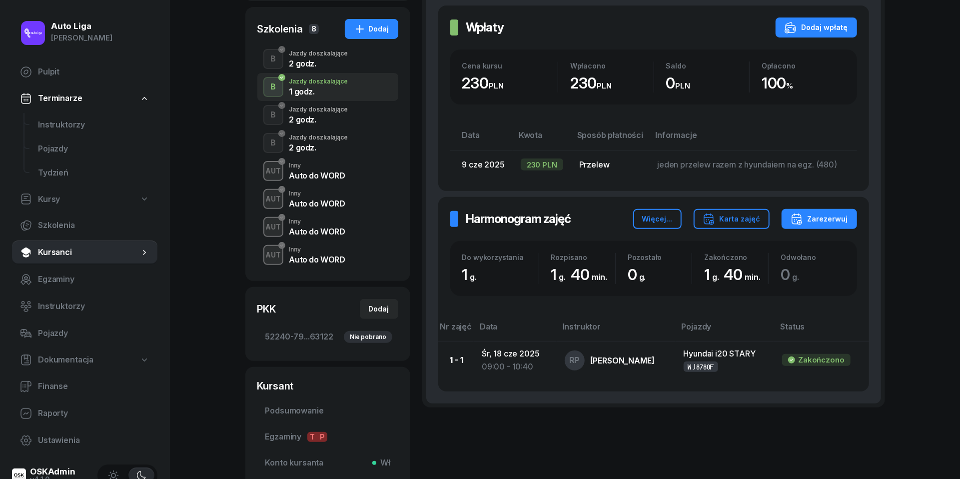
click at [316, 121] on div "2 godz." at bounding box center [318, 119] width 59 height 8
